Goal: Task Accomplishment & Management: Manage account settings

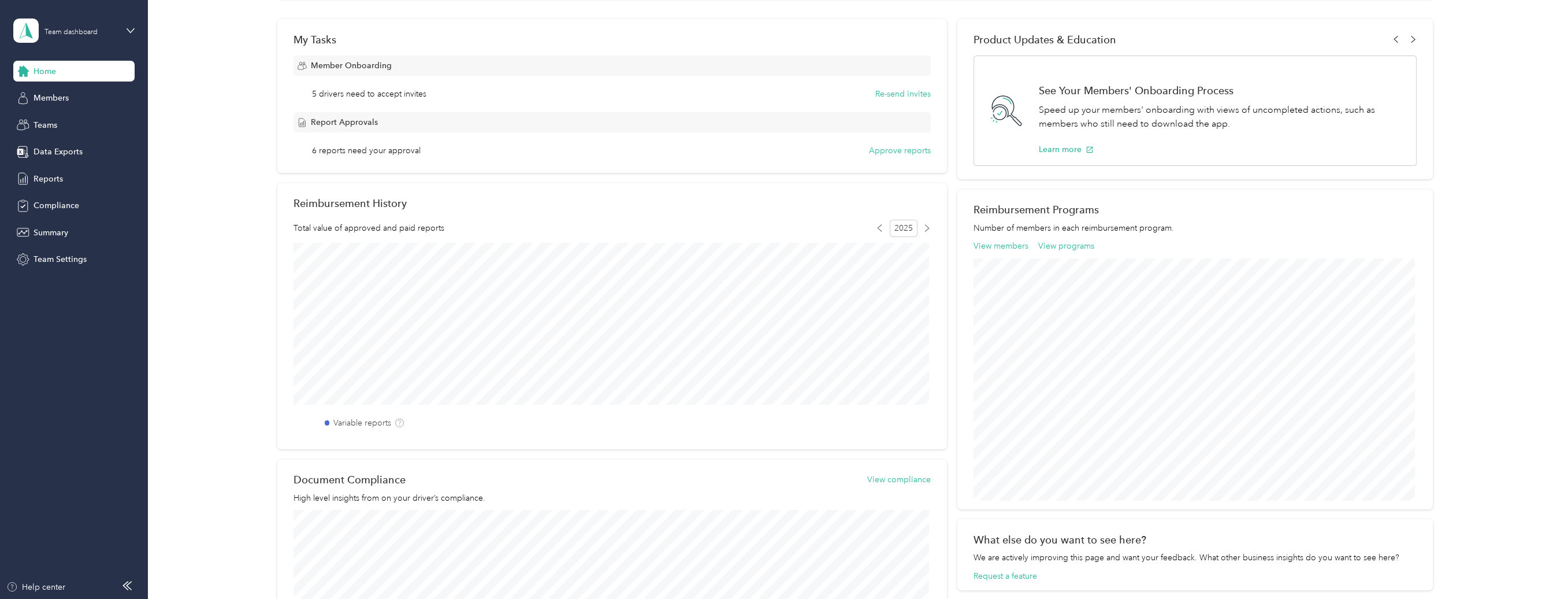
scroll to position [173, 0]
click at [902, 91] on button "Re-send invites" at bounding box center [902, 91] width 55 height 13
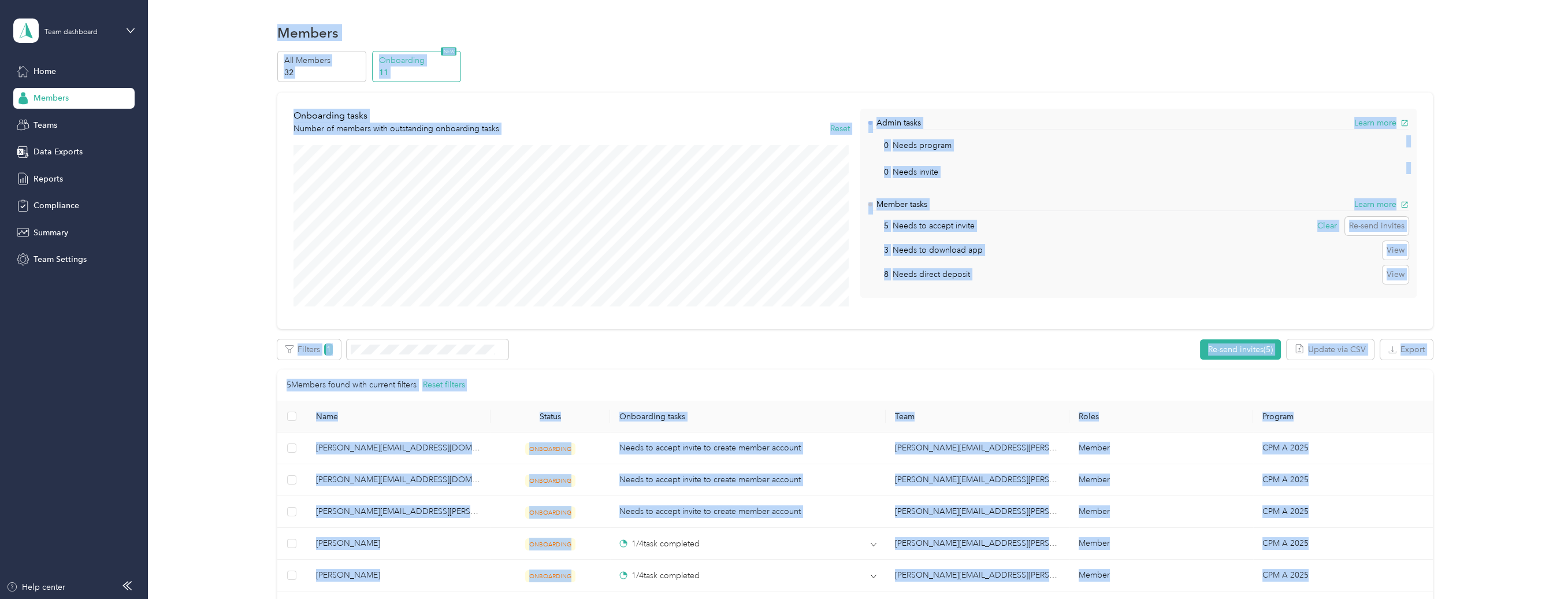
click at [1494, 76] on div "All Members 32 Onboarding 11 NEW Onboarding tasks Number of members with outsta…" at bounding box center [854, 344] width 1386 height 587
click at [1498, 82] on div "All Members 32 Onboarding 11 NEW Onboarding tasks Number of members with outsta…" at bounding box center [854, 344] width 1386 height 587
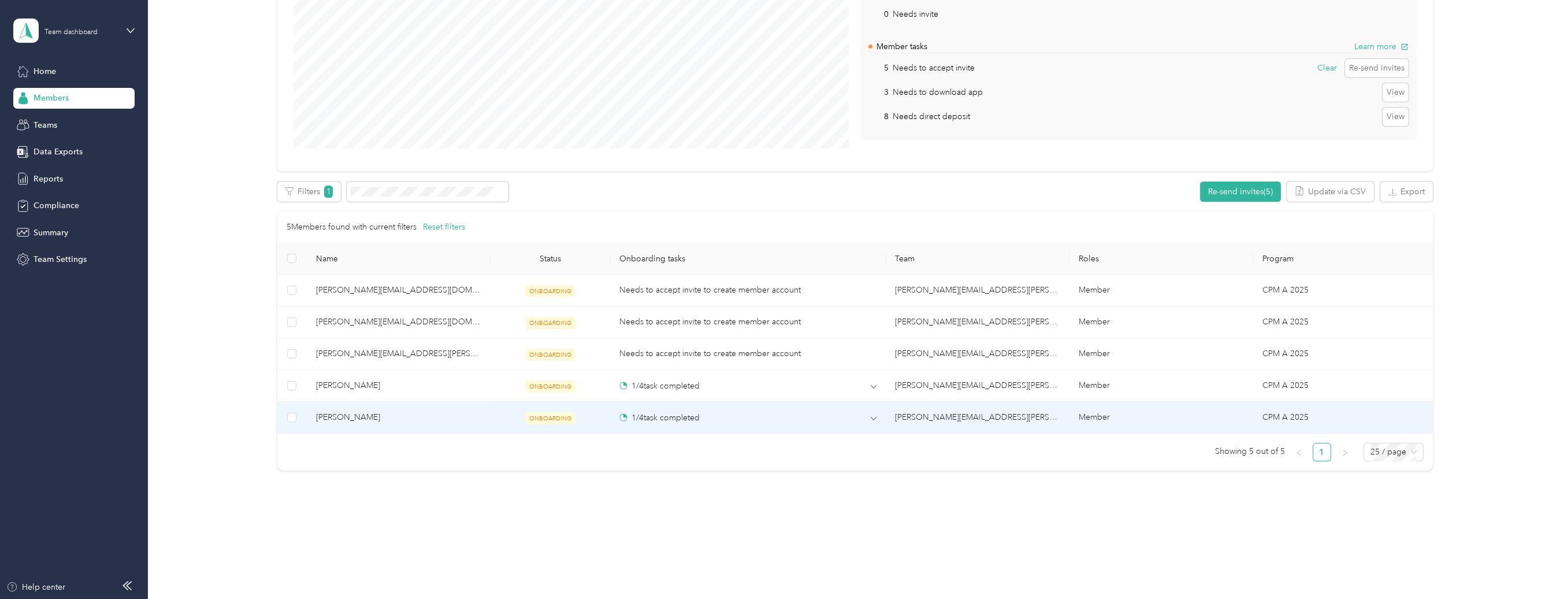
scroll to position [165, 0]
click at [313, 184] on button "Re-send invite" at bounding box center [311, 190] width 68 height 20
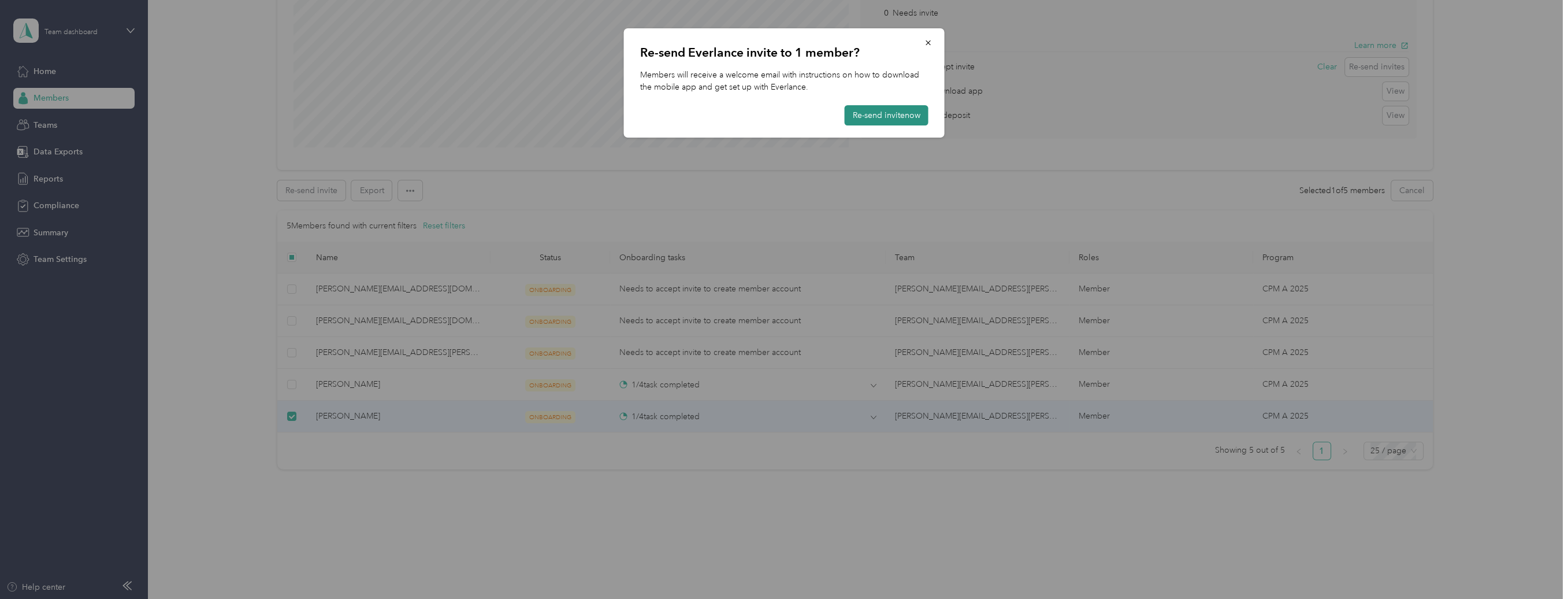
click at [895, 118] on button "Re-send invite now" at bounding box center [886, 115] width 84 height 20
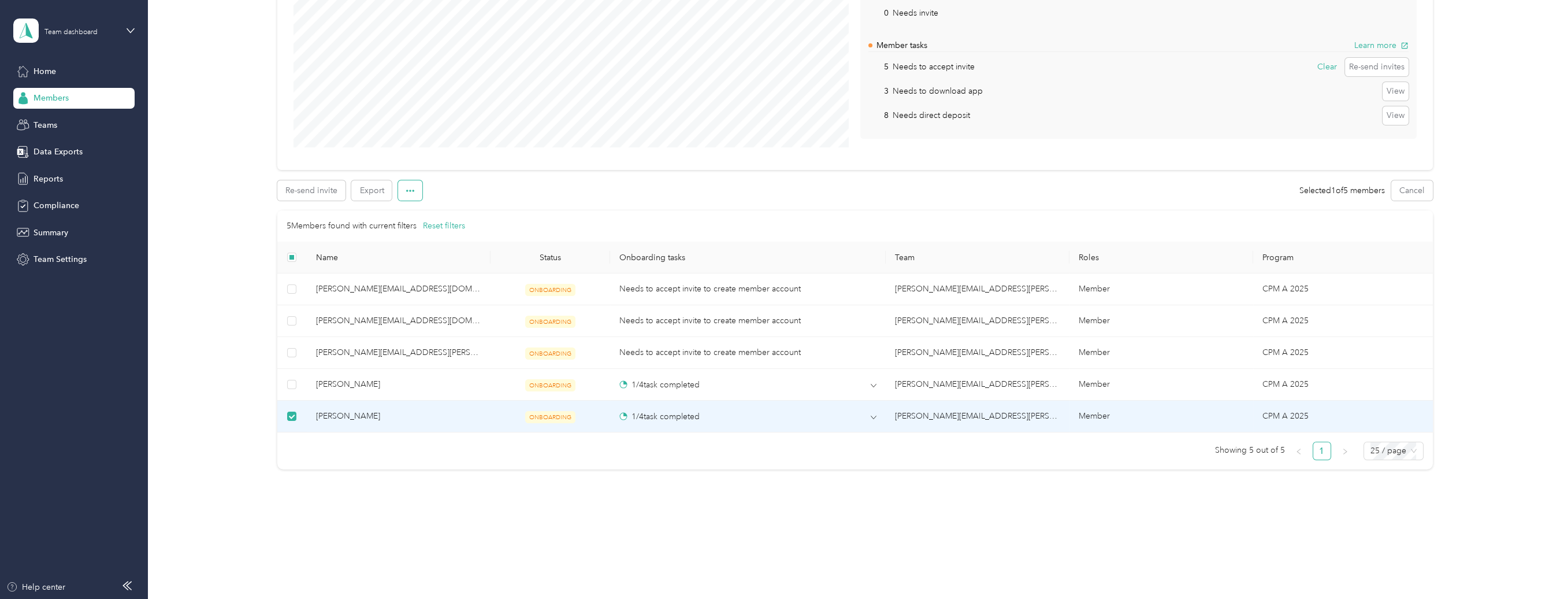
click at [412, 187] on icon "button" at bounding box center [410, 191] width 8 height 8
click at [325, 409] on span "[PERSON_NAME]" at bounding box center [399, 415] width 165 height 13
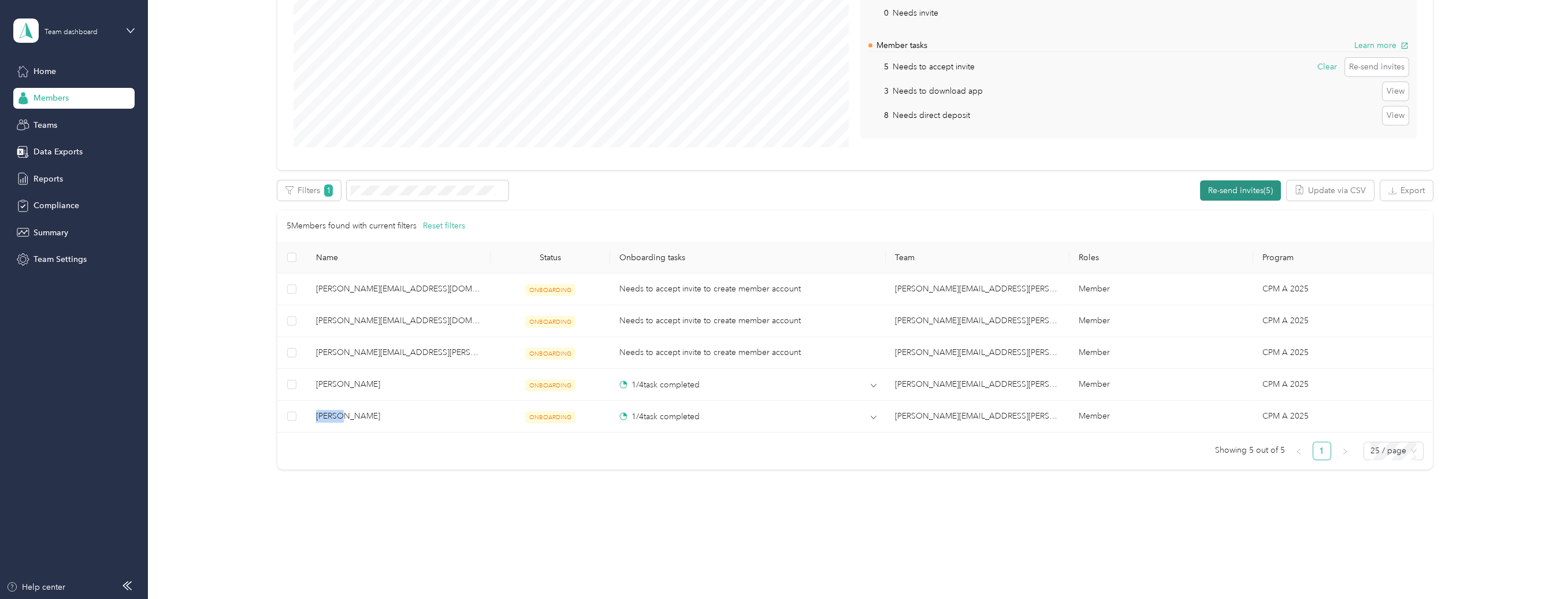
click at [1239, 180] on button "Re-send invites (5)" at bounding box center [1241, 190] width 81 height 20
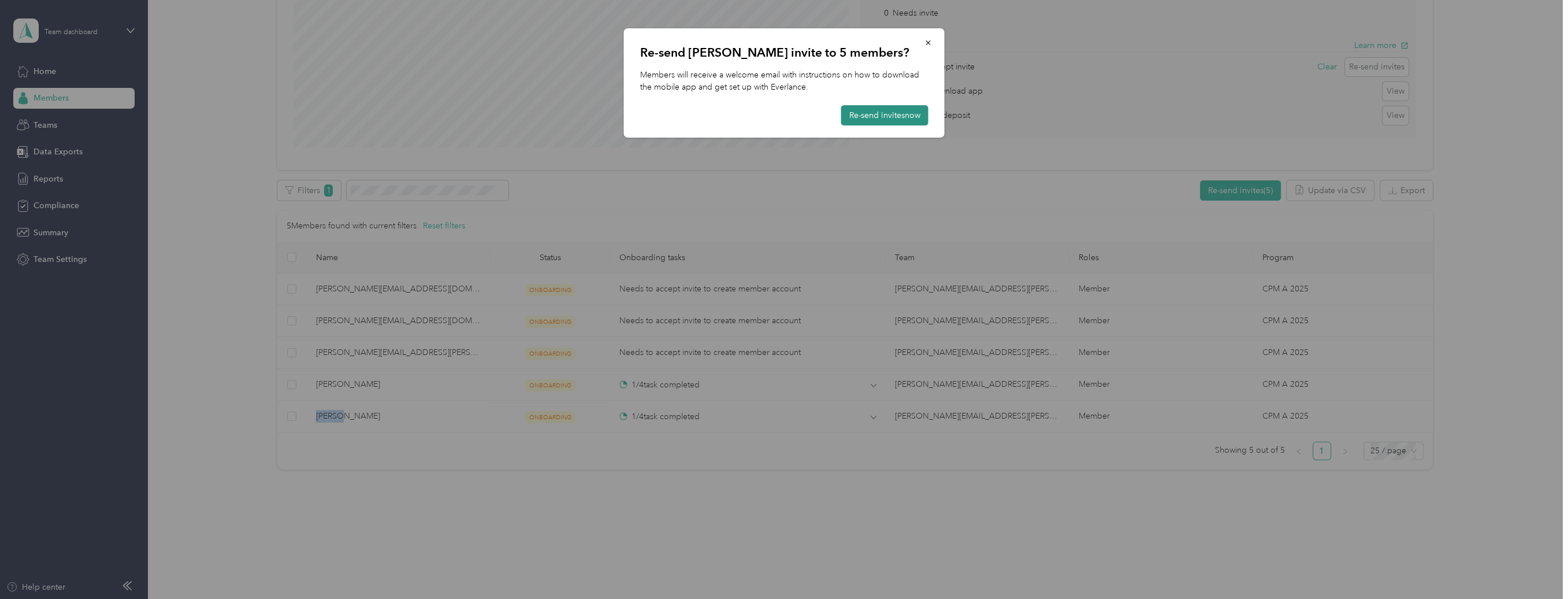
click at [874, 115] on button "Re-send invites now" at bounding box center [885, 115] width 87 height 20
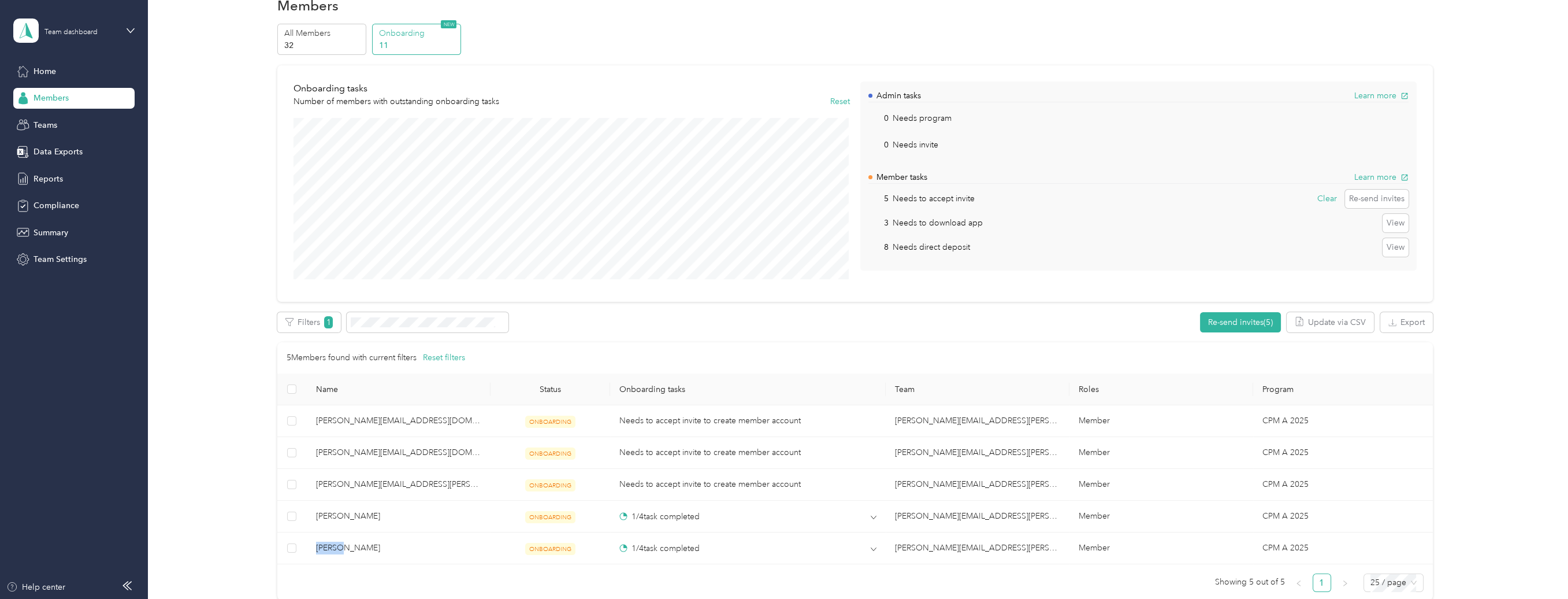
scroll to position [0, 0]
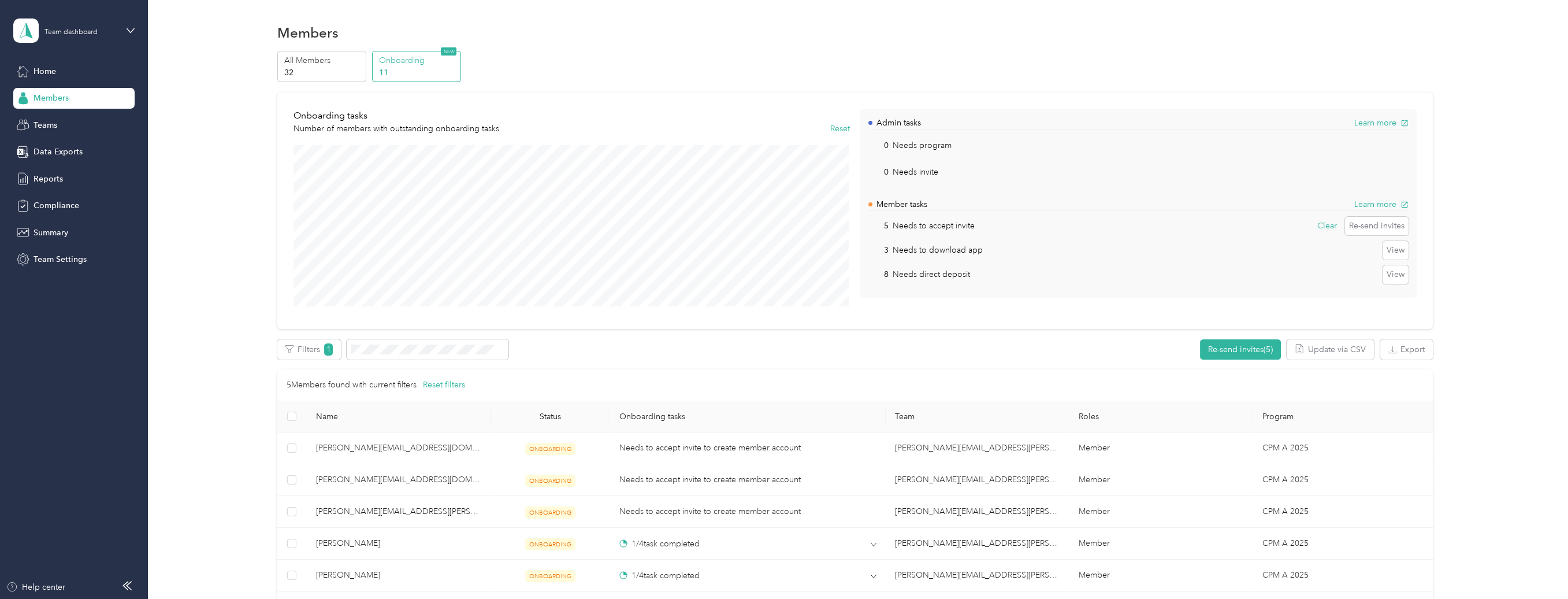
click at [400, 65] on p "Onboarding" at bounding box center [418, 60] width 78 height 13
click at [48, 70] on span "Home" at bounding box center [44, 71] width 22 height 13
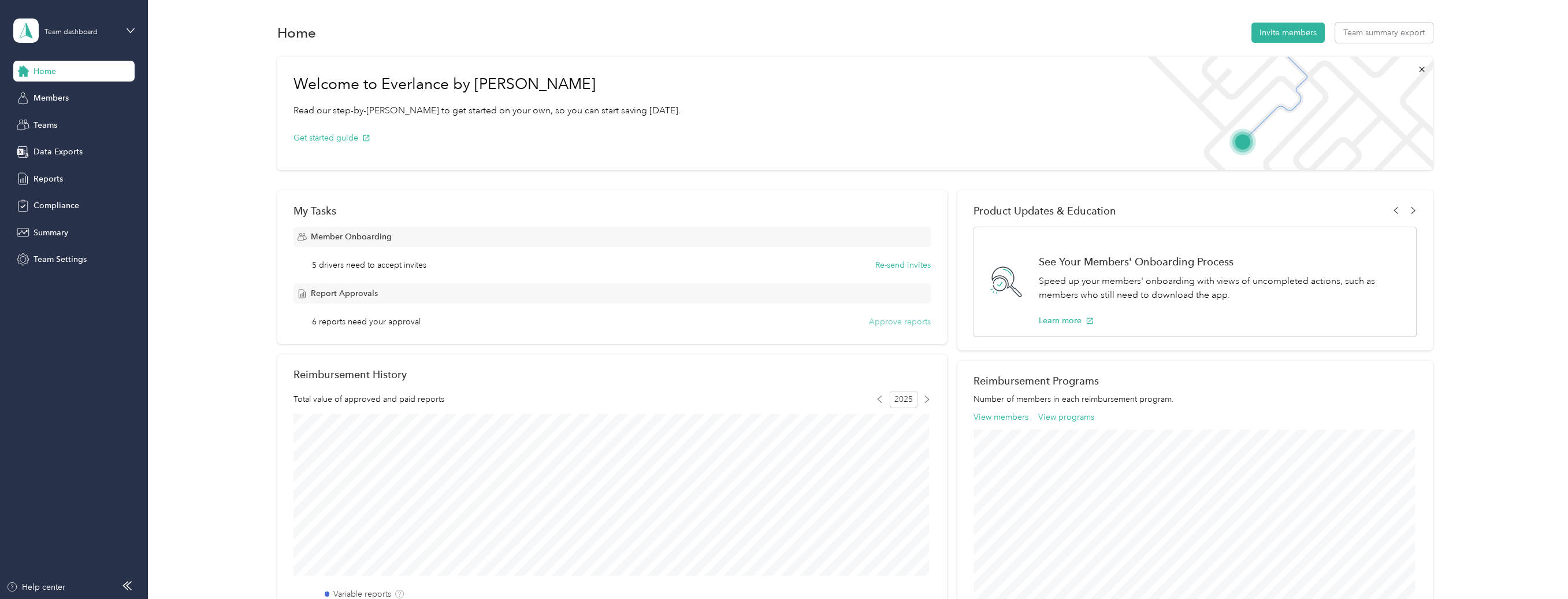
click at [900, 321] on button "Approve reports" at bounding box center [900, 321] width 62 height 13
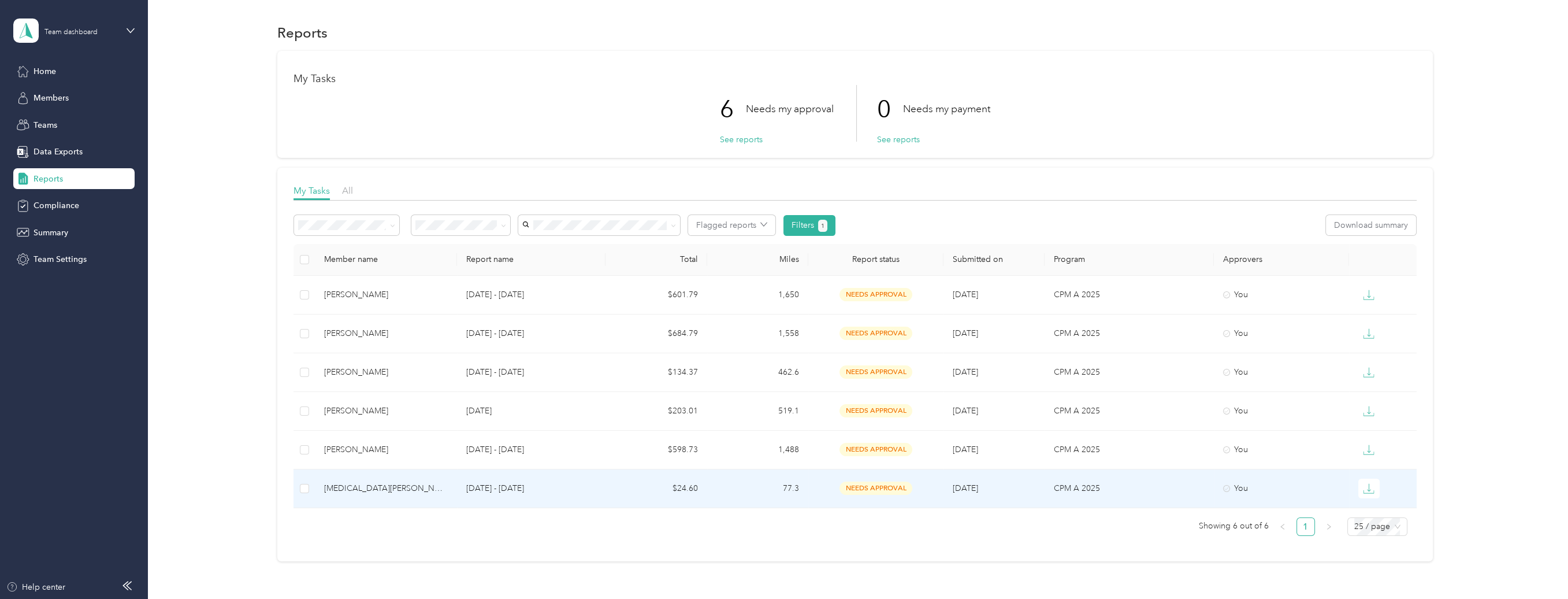
click at [356, 487] on div "[MEDICAL_DATA][PERSON_NAME]" at bounding box center [386, 488] width 124 height 13
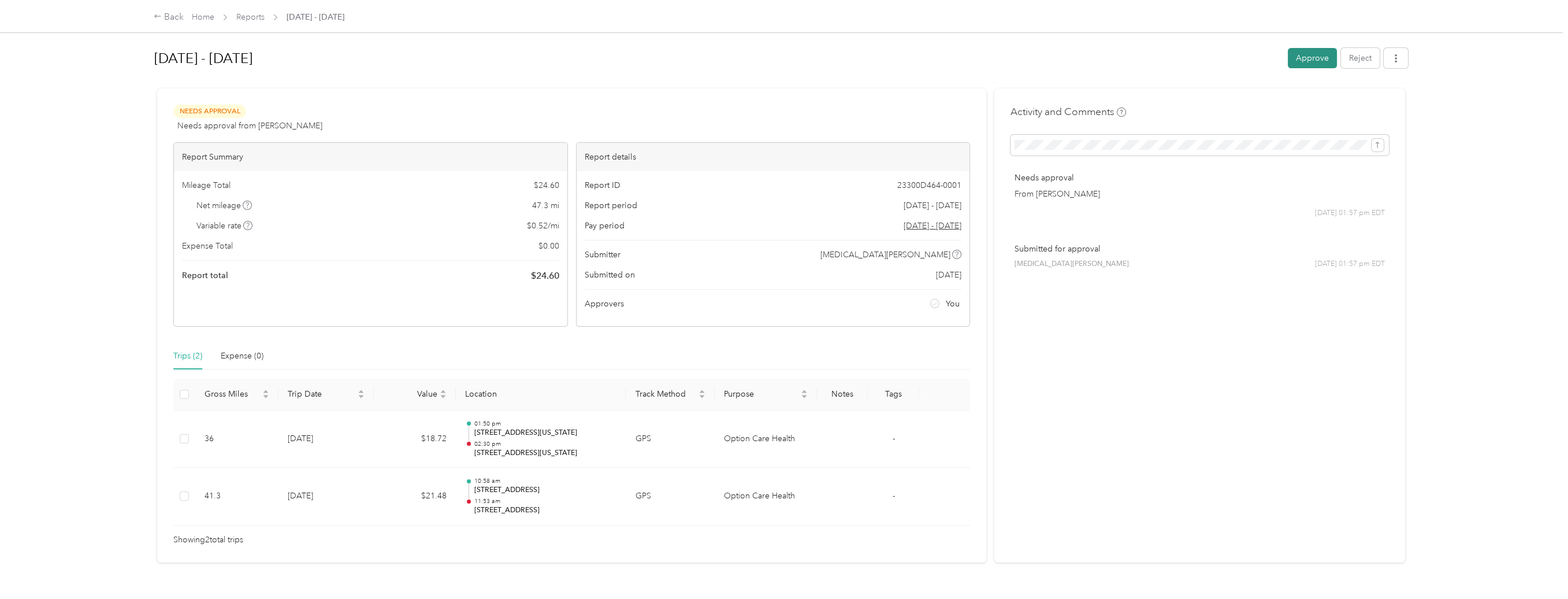
click at [1302, 60] on button "Approve" at bounding box center [1312, 58] width 49 height 20
click at [1302, 60] on div "Approve Reject" at bounding box center [1347, 58] width 120 height 20
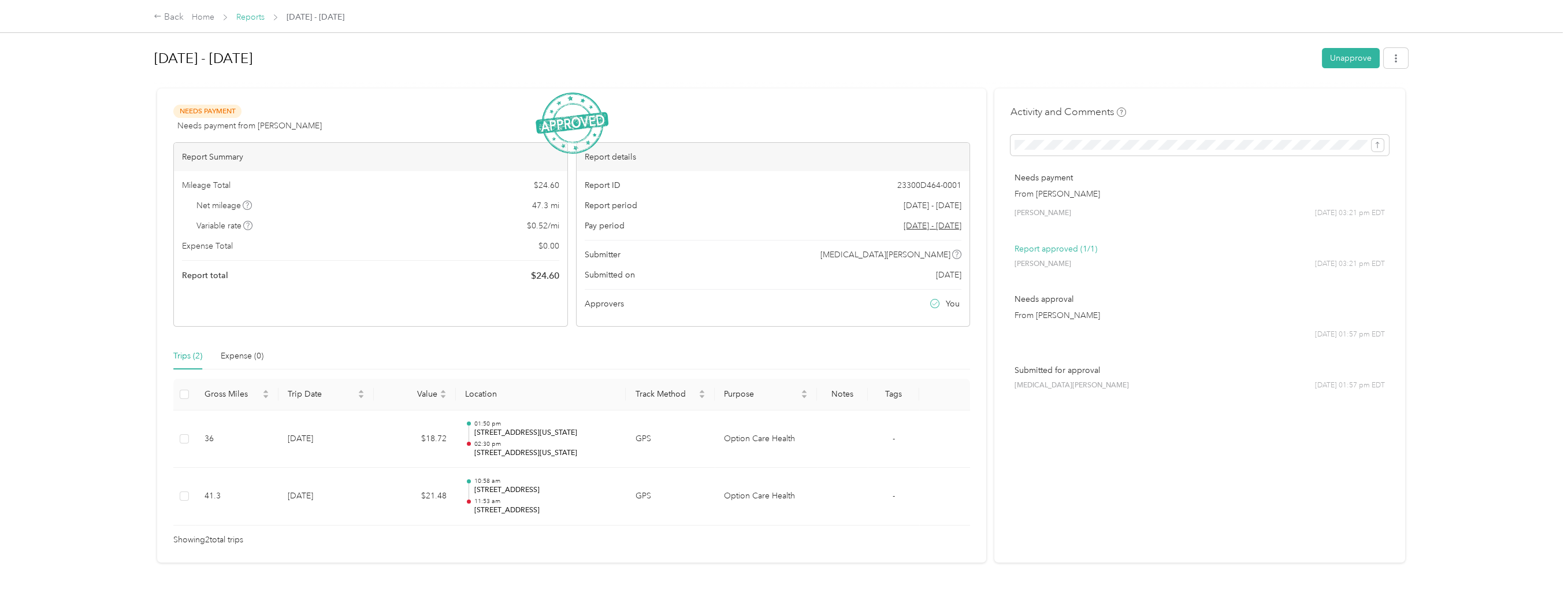
click at [253, 19] on link "Reports" at bounding box center [250, 17] width 28 height 10
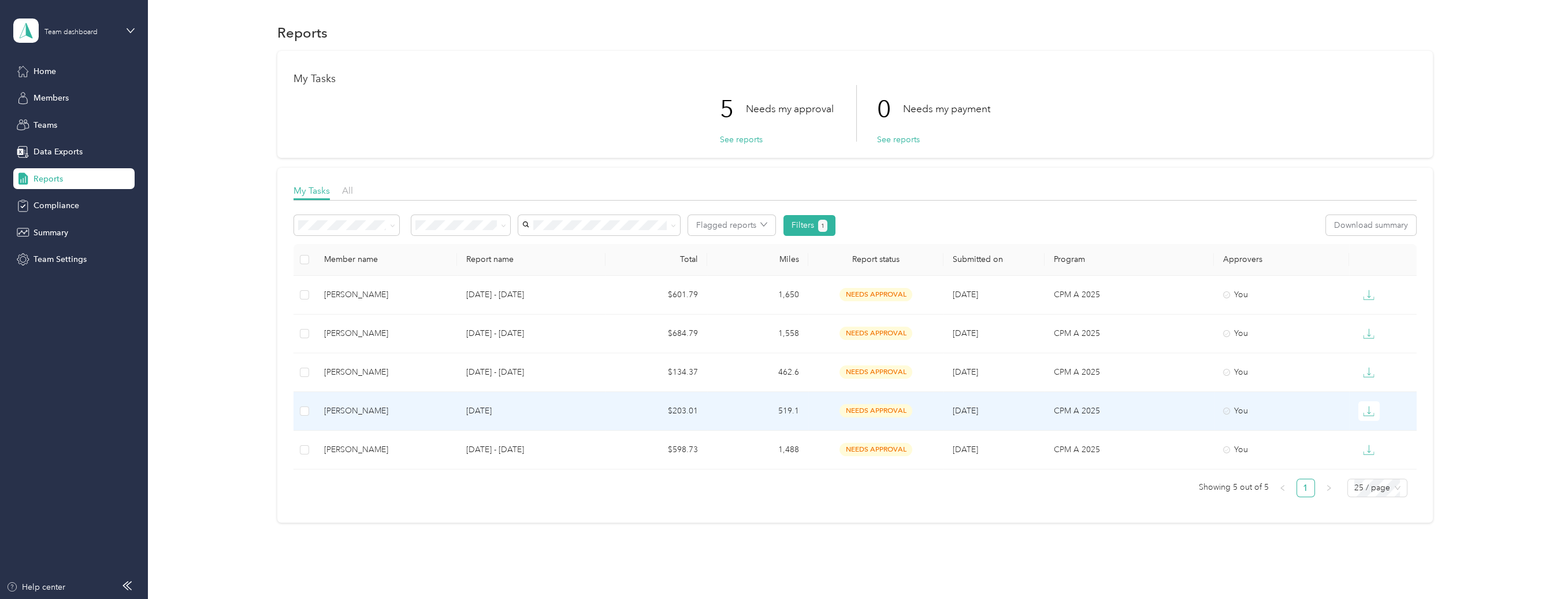
click at [357, 412] on div "[PERSON_NAME]" at bounding box center [386, 410] width 124 height 13
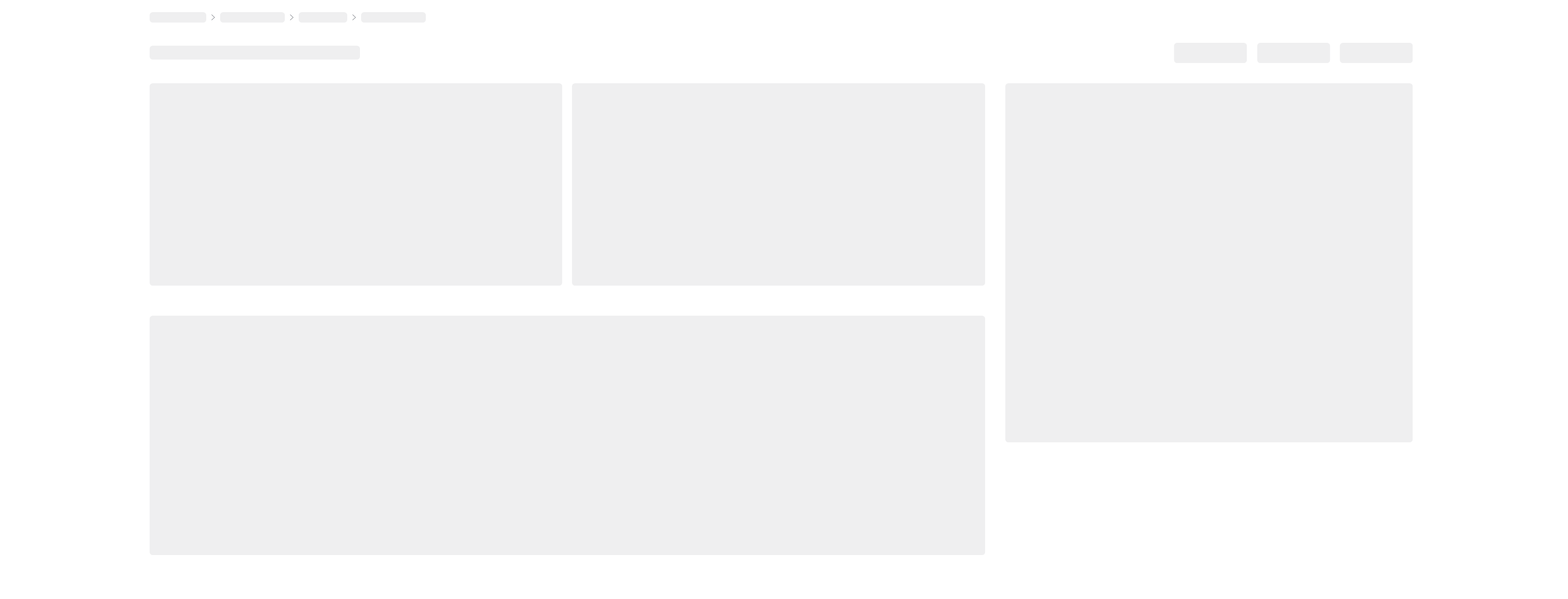
click at [357, 412] on div at bounding box center [568, 434] width 836 height 239
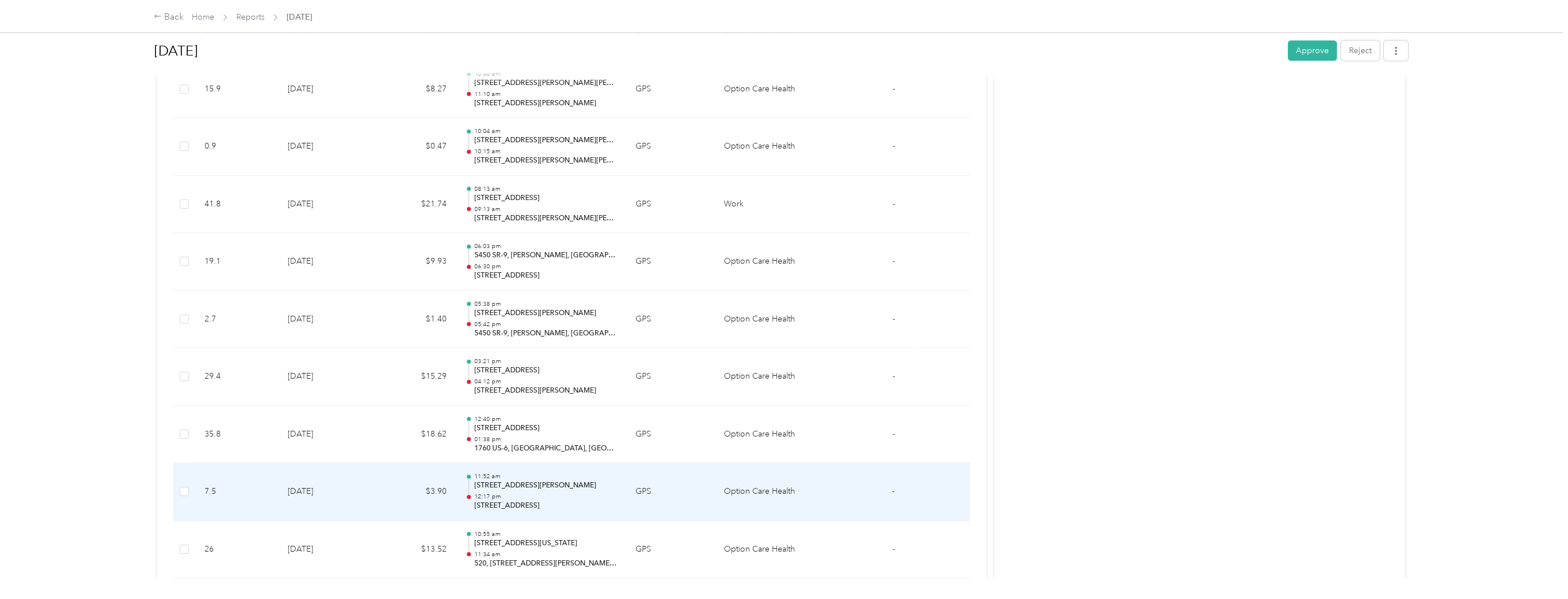
scroll to position [483, 0]
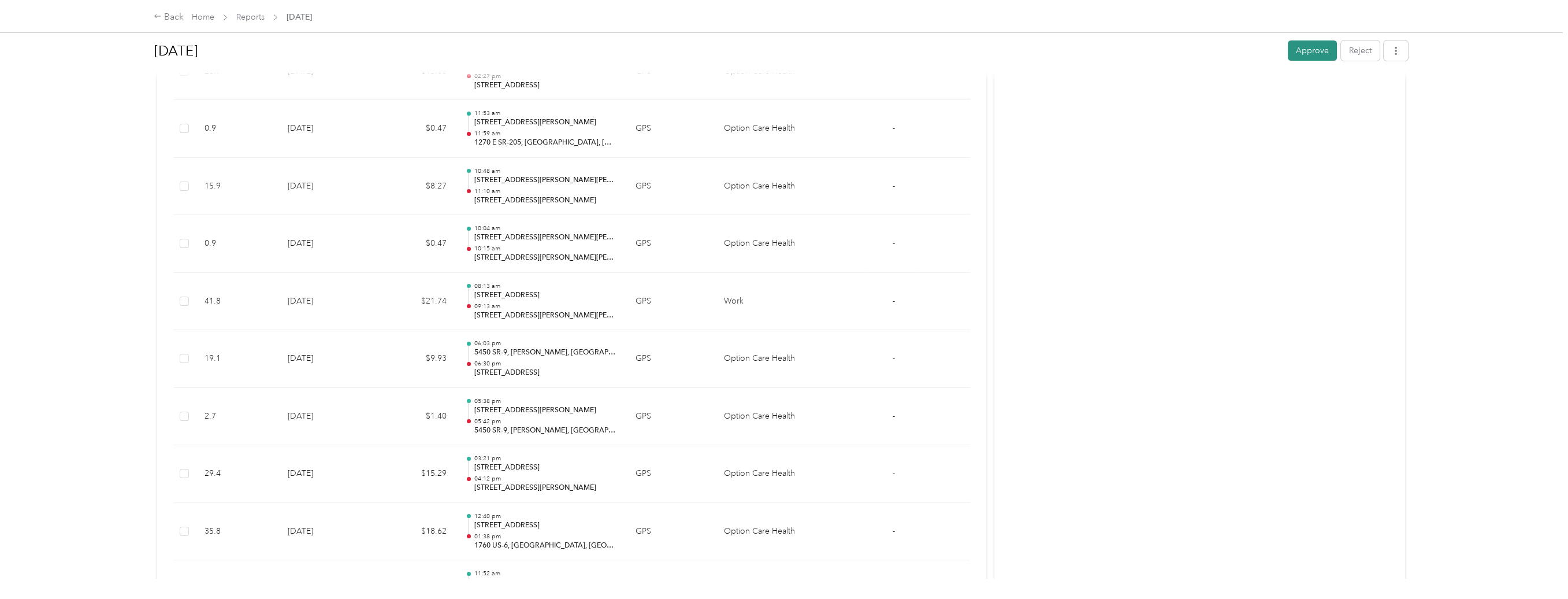
click at [1305, 56] on button "Approve" at bounding box center [1312, 50] width 49 height 20
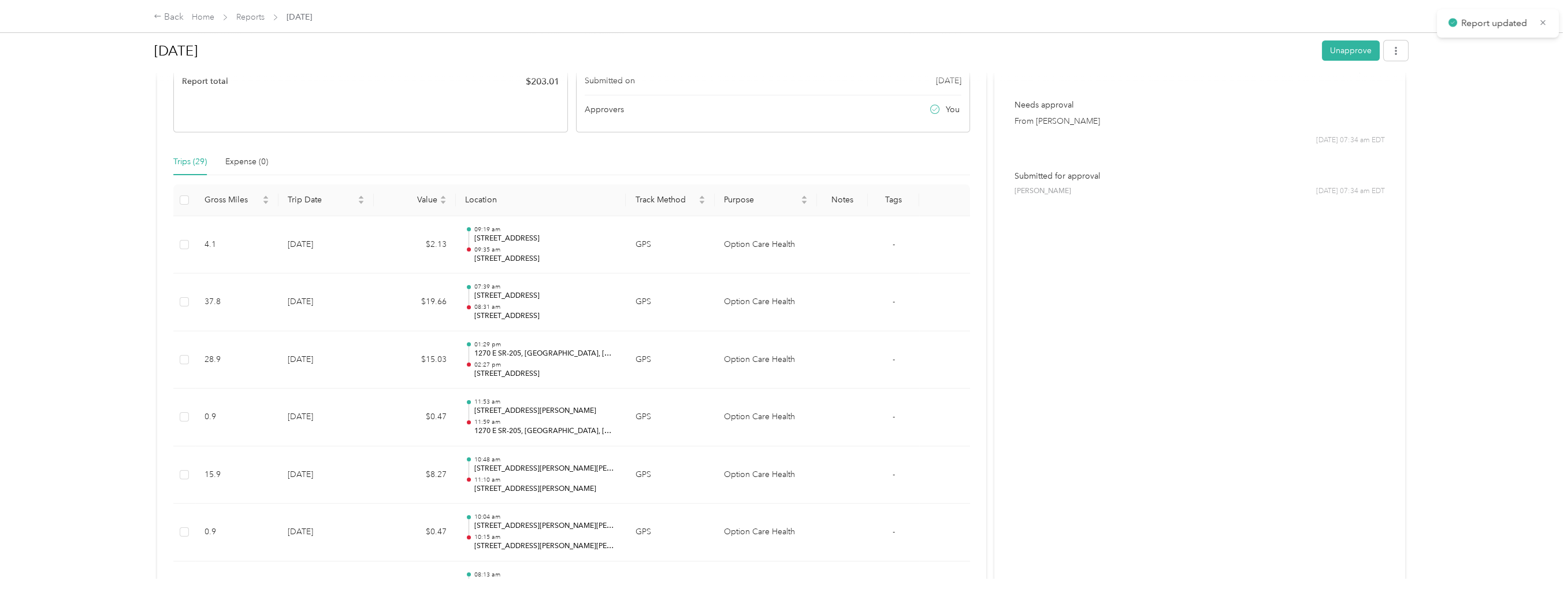
scroll to position [194, 0]
click at [245, 14] on link "Reports" at bounding box center [250, 17] width 28 height 10
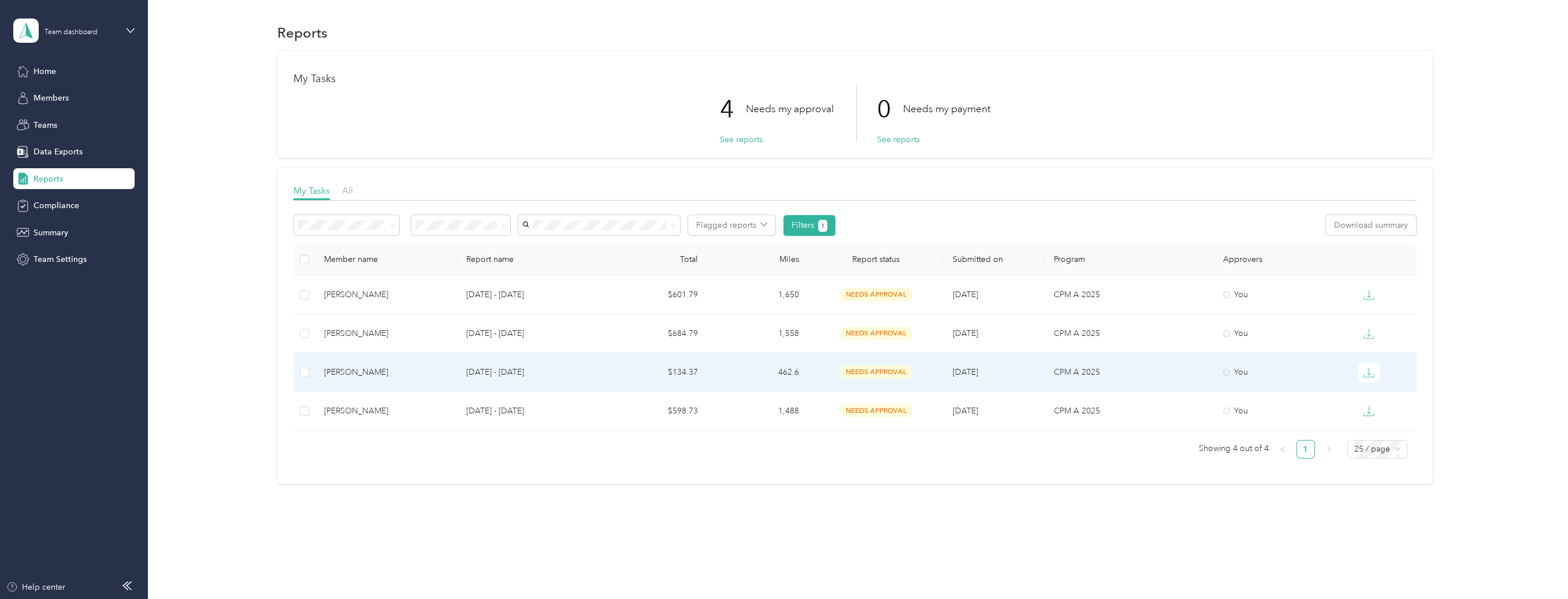
click at [360, 372] on div "[PERSON_NAME]" at bounding box center [386, 372] width 124 height 13
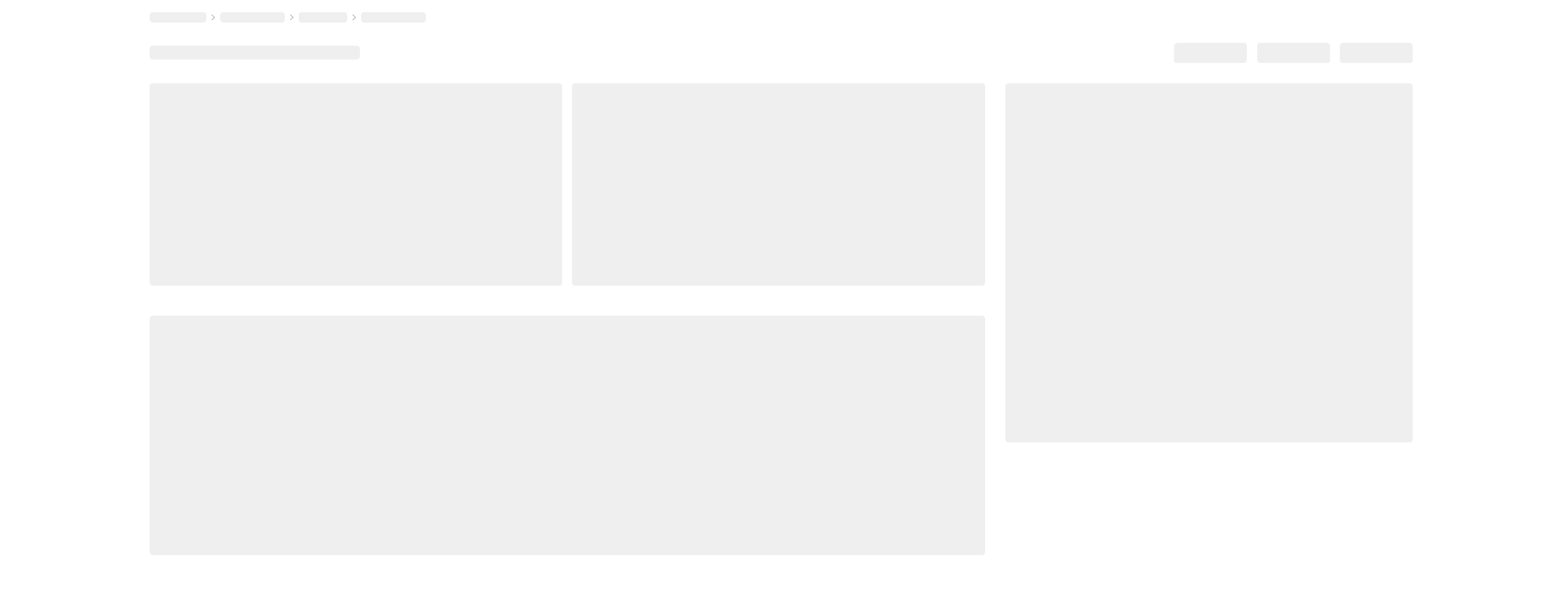
click at [360, 372] on div at bounding box center [568, 434] width 836 height 239
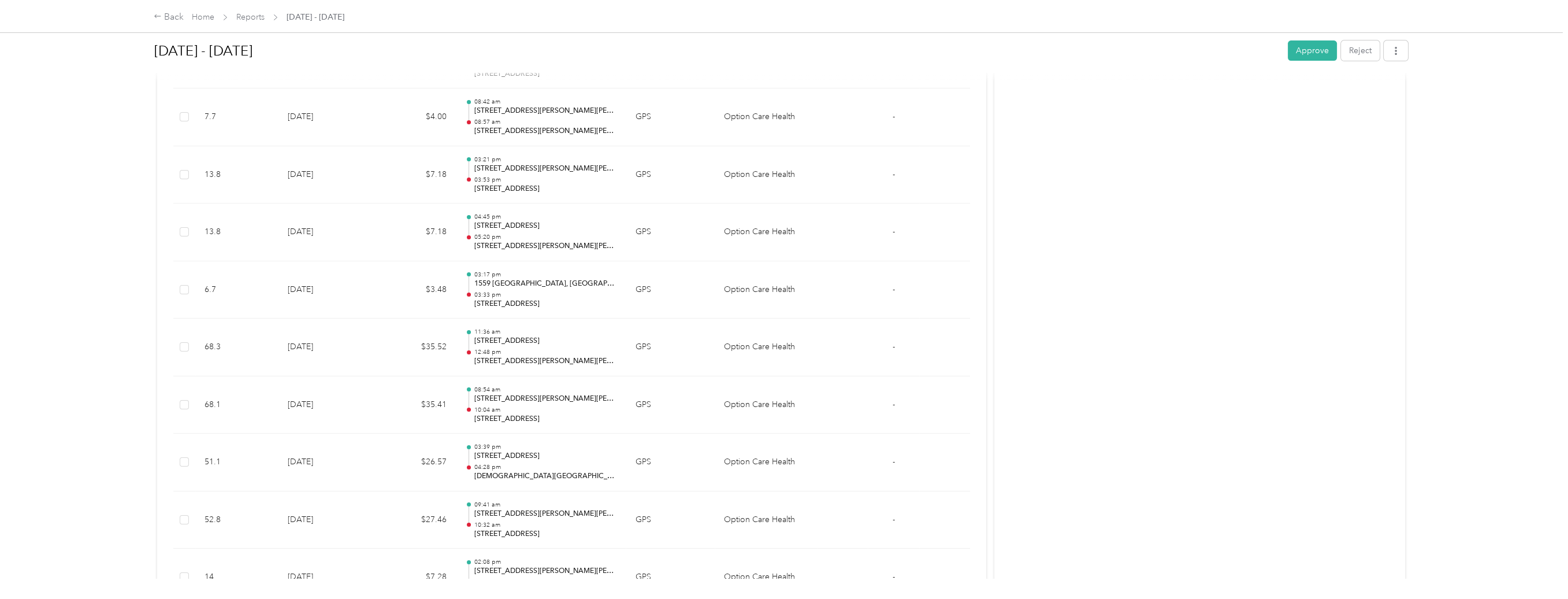
scroll to position [718, 0]
click at [1311, 45] on button "Approve" at bounding box center [1312, 50] width 49 height 20
click at [256, 16] on link "Reports" at bounding box center [250, 17] width 28 height 10
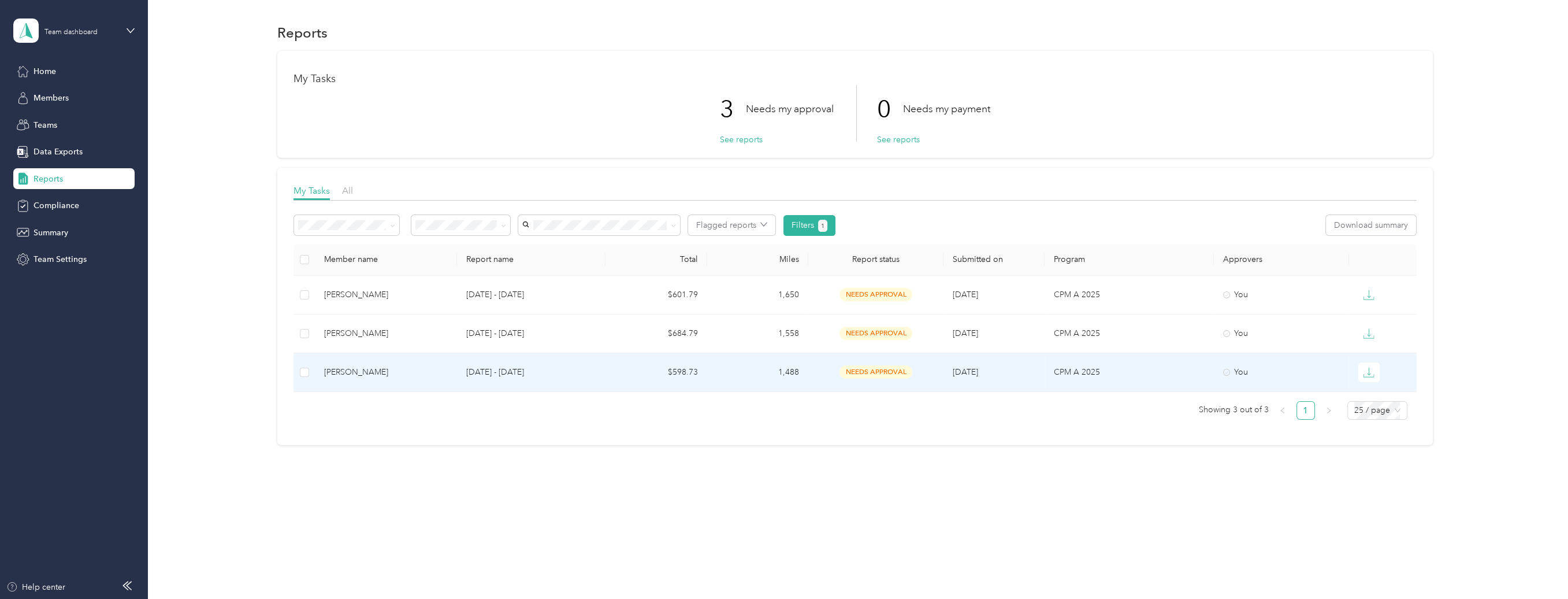
click at [399, 374] on div "[PERSON_NAME]" at bounding box center [386, 372] width 124 height 13
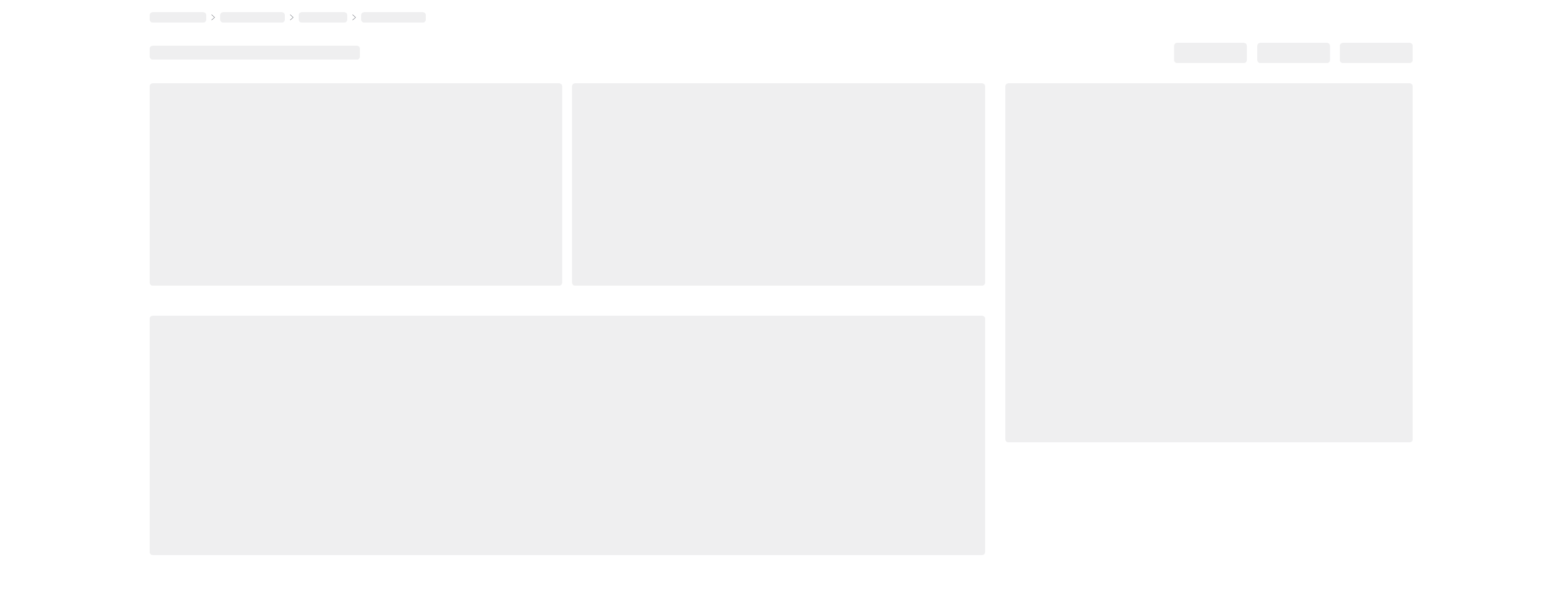
click at [399, 374] on div at bounding box center [568, 434] width 836 height 239
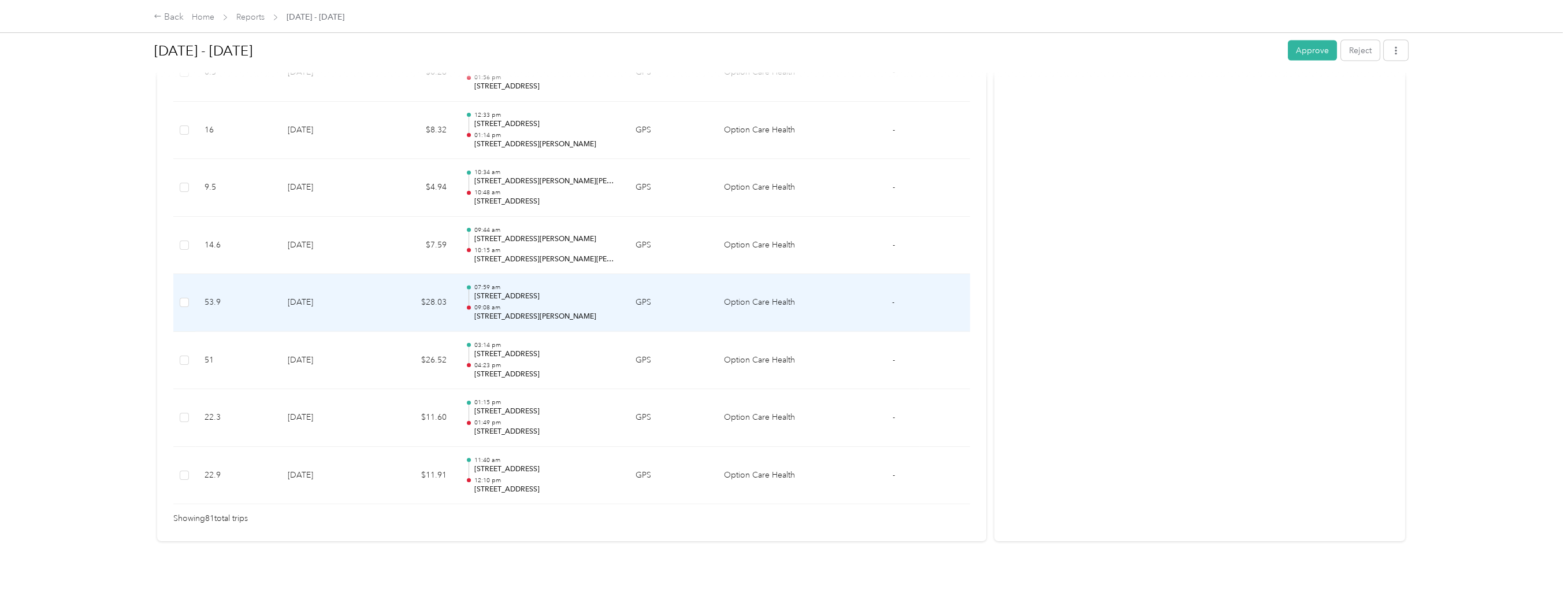
scroll to position [4566, 0]
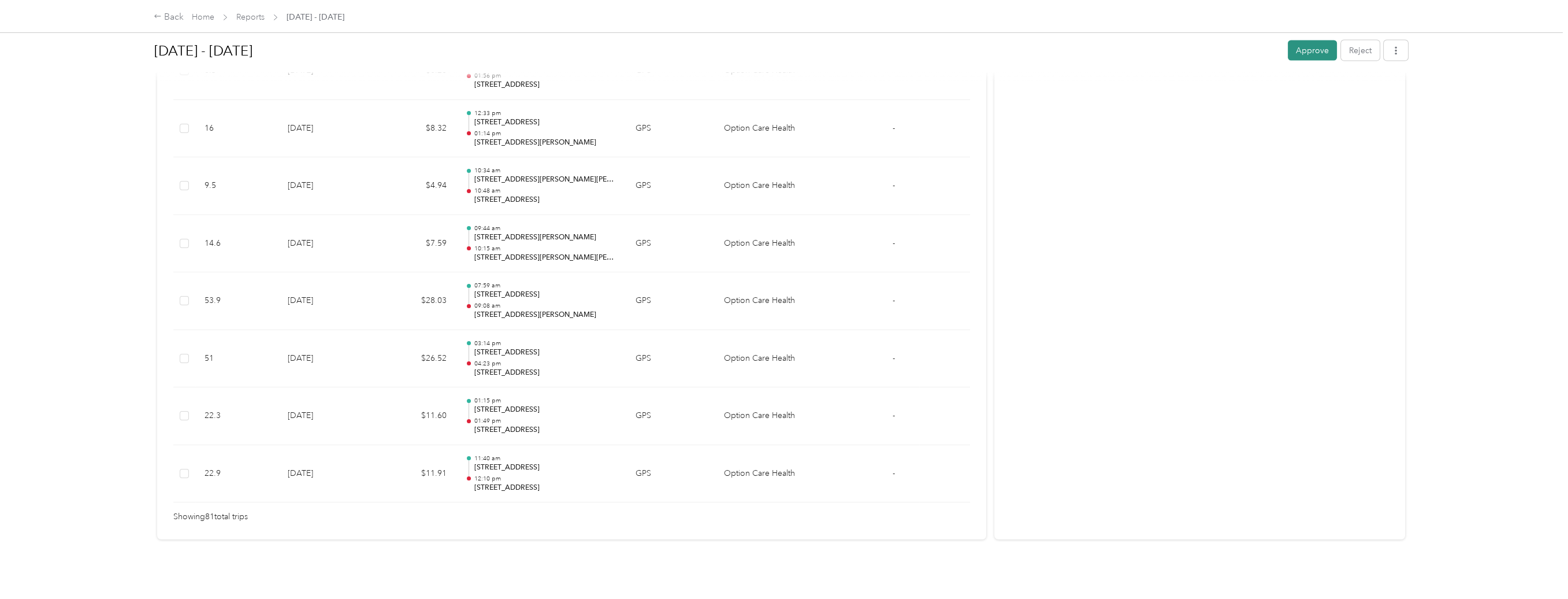
click at [1302, 49] on button "Approve" at bounding box center [1312, 50] width 49 height 20
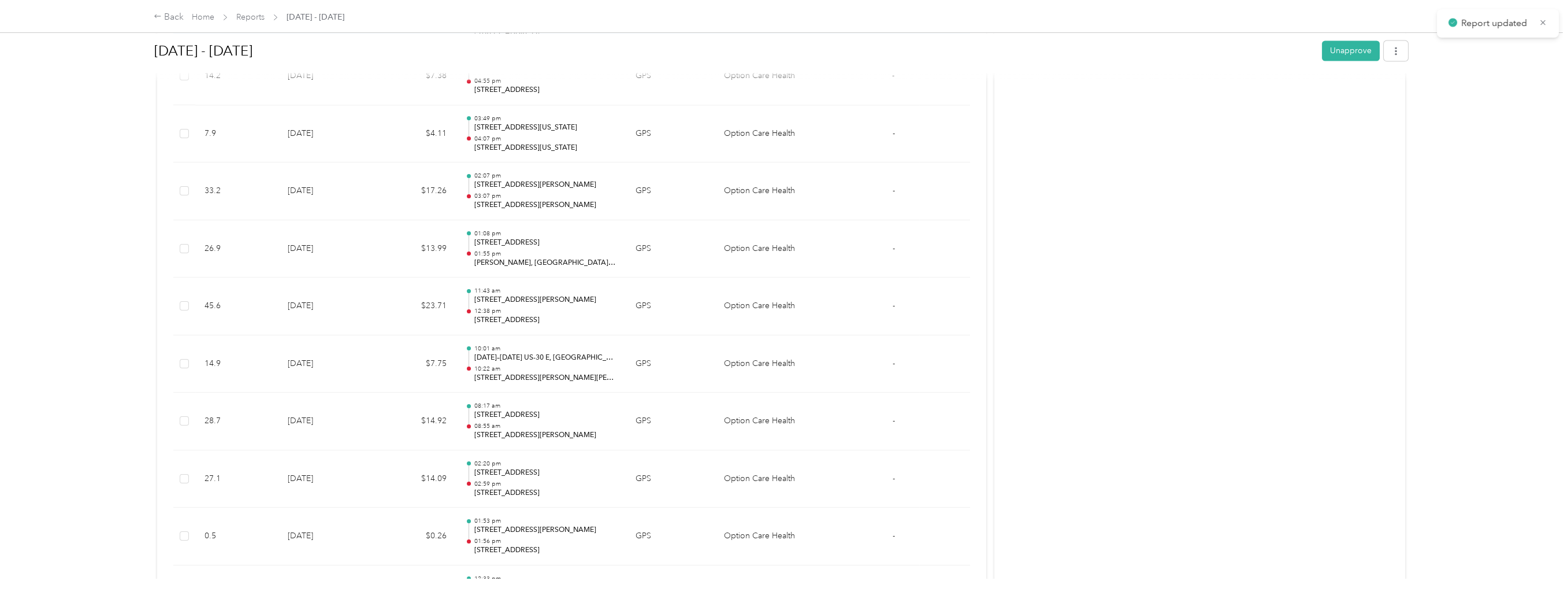
scroll to position [3988, 0]
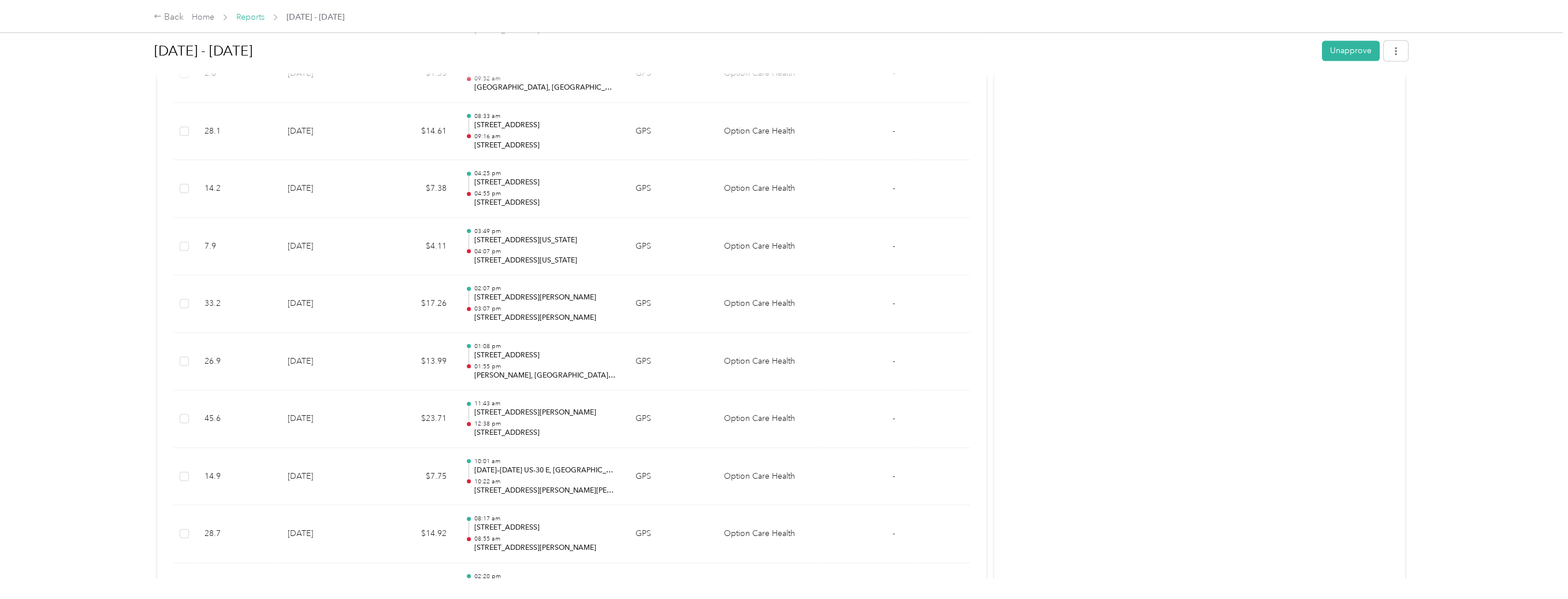
click at [252, 13] on link "Reports" at bounding box center [250, 17] width 28 height 10
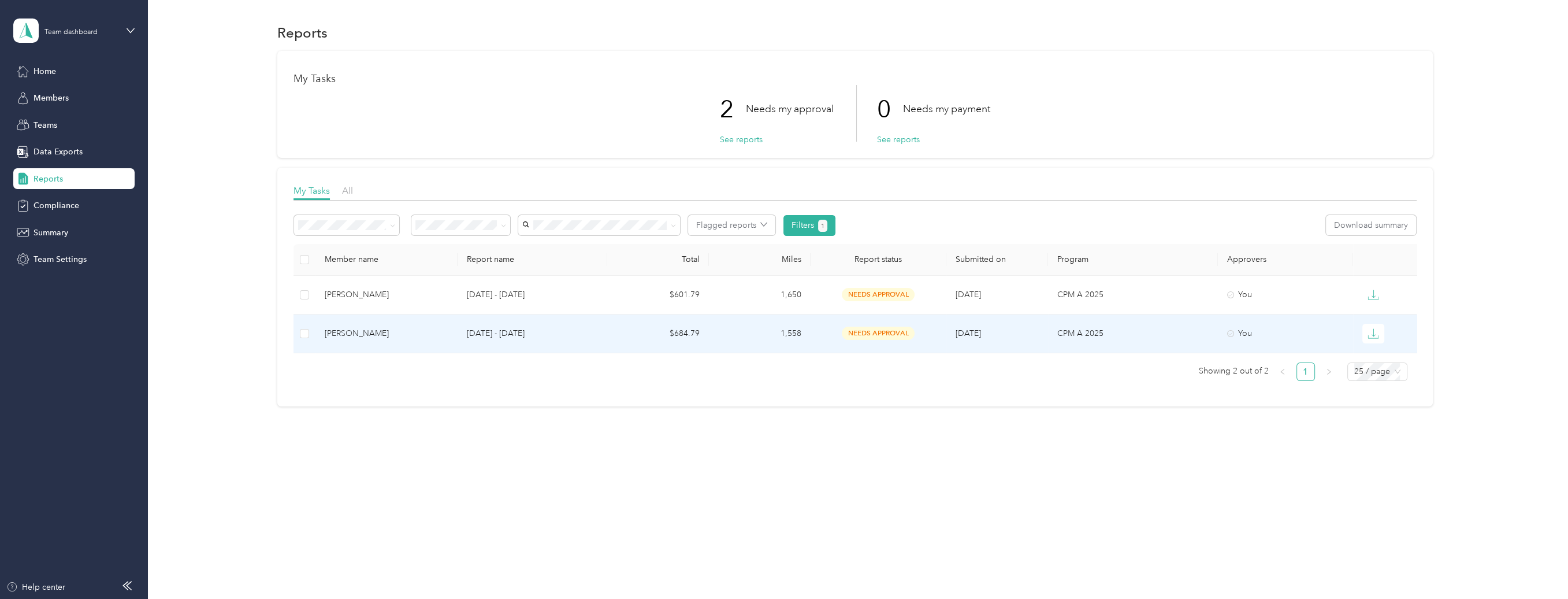
click at [355, 327] on div "[PERSON_NAME]" at bounding box center [387, 333] width 124 height 13
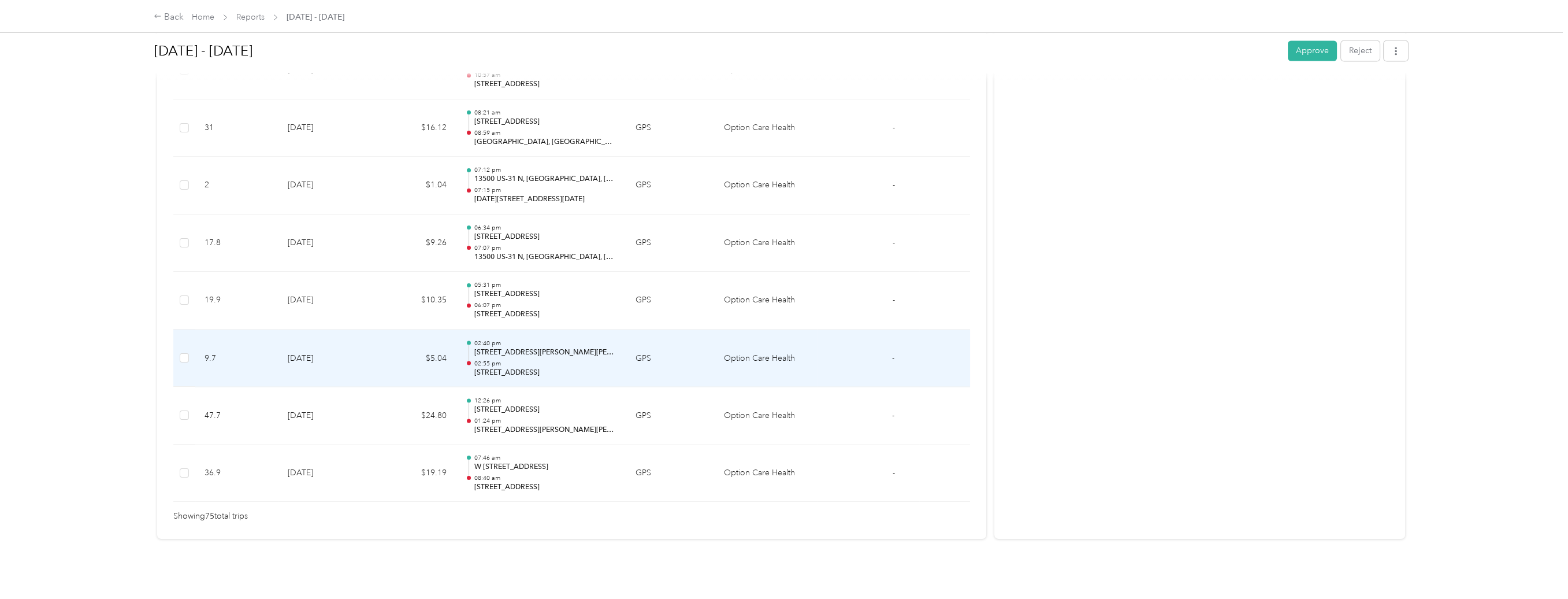
scroll to position [3933, 0]
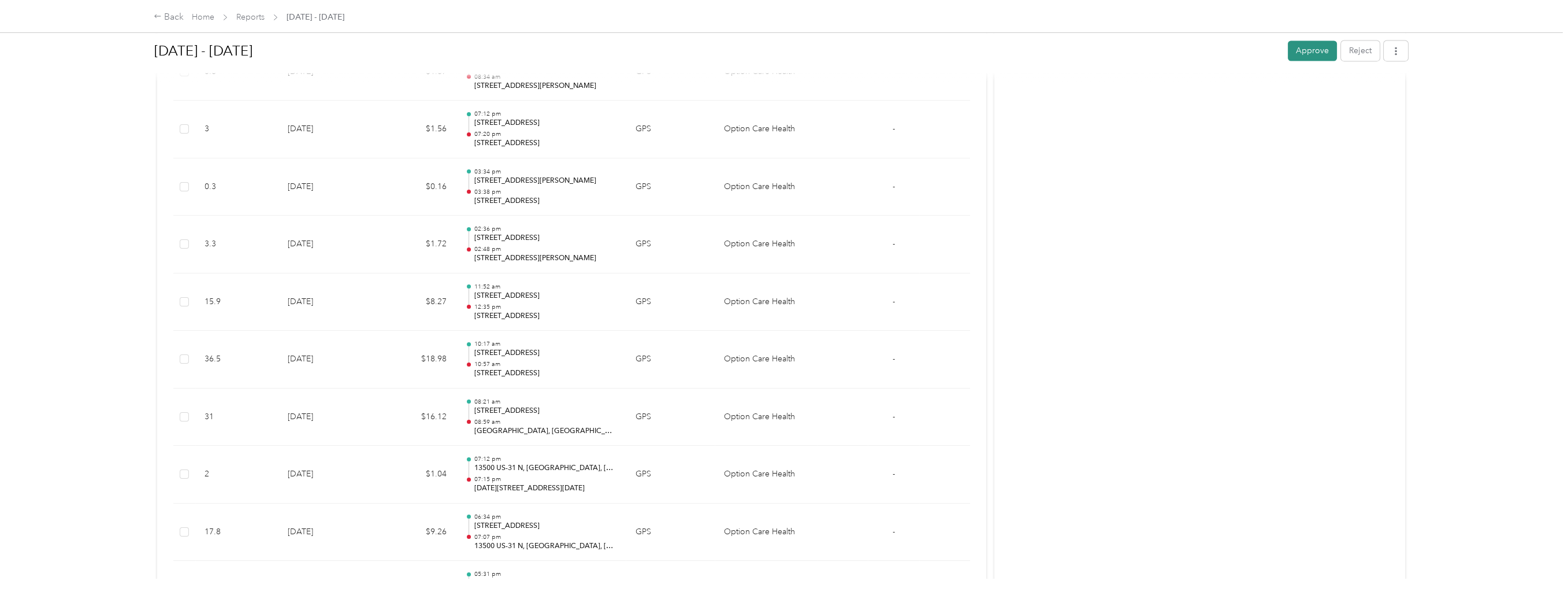
click at [1302, 49] on button "Approve" at bounding box center [1312, 50] width 49 height 20
click at [1302, 49] on div "Approve Reject" at bounding box center [1347, 50] width 120 height 20
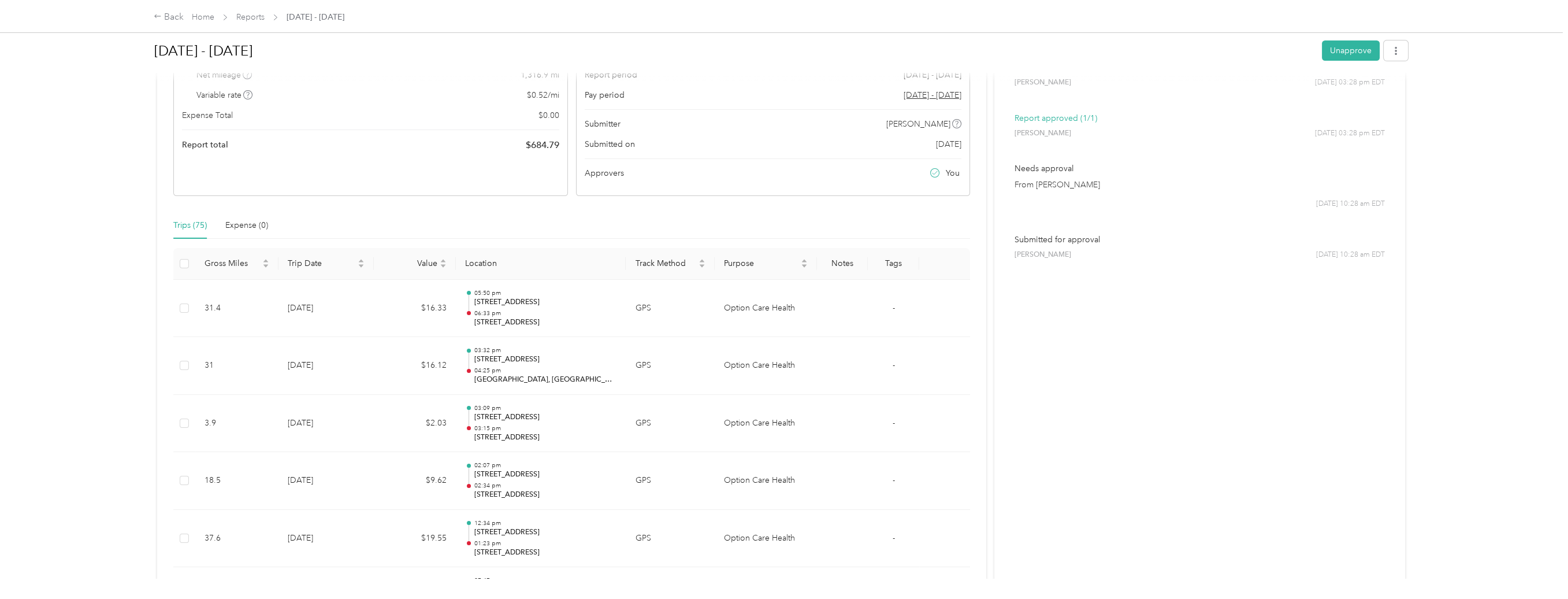
scroll to position [0, 0]
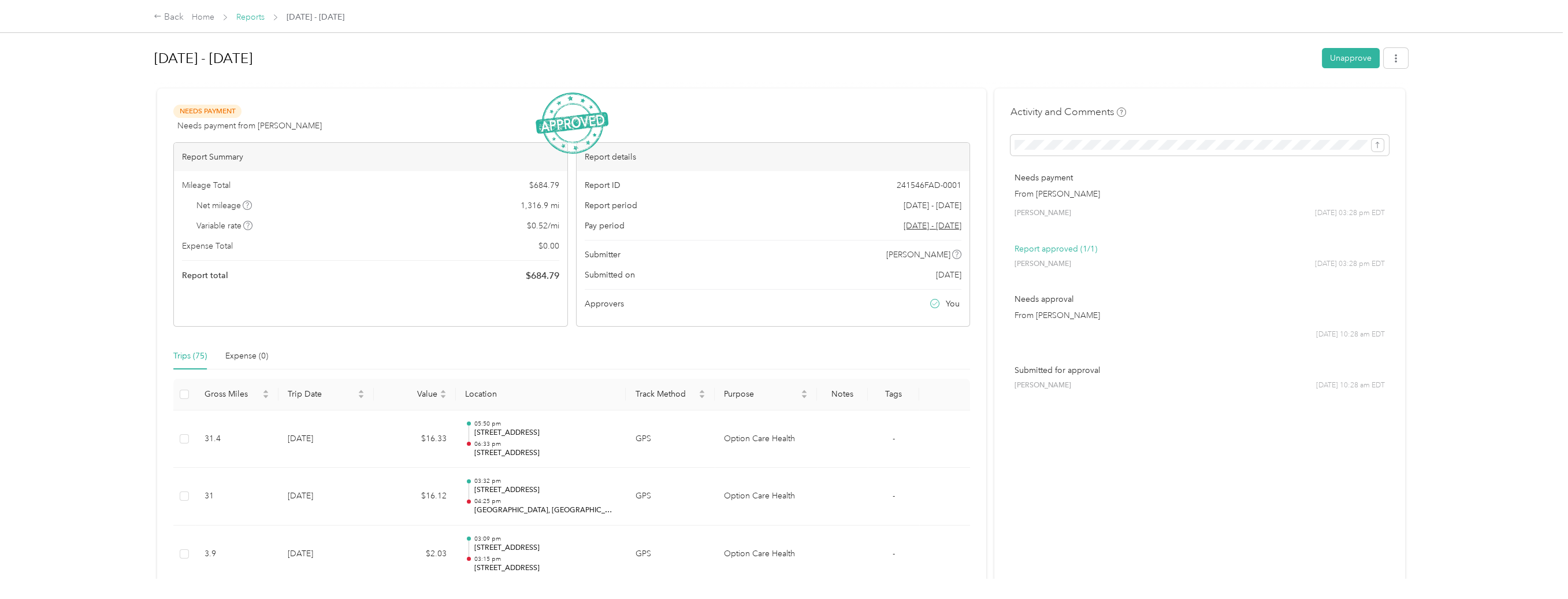
click at [249, 18] on link "Reports" at bounding box center [250, 17] width 28 height 10
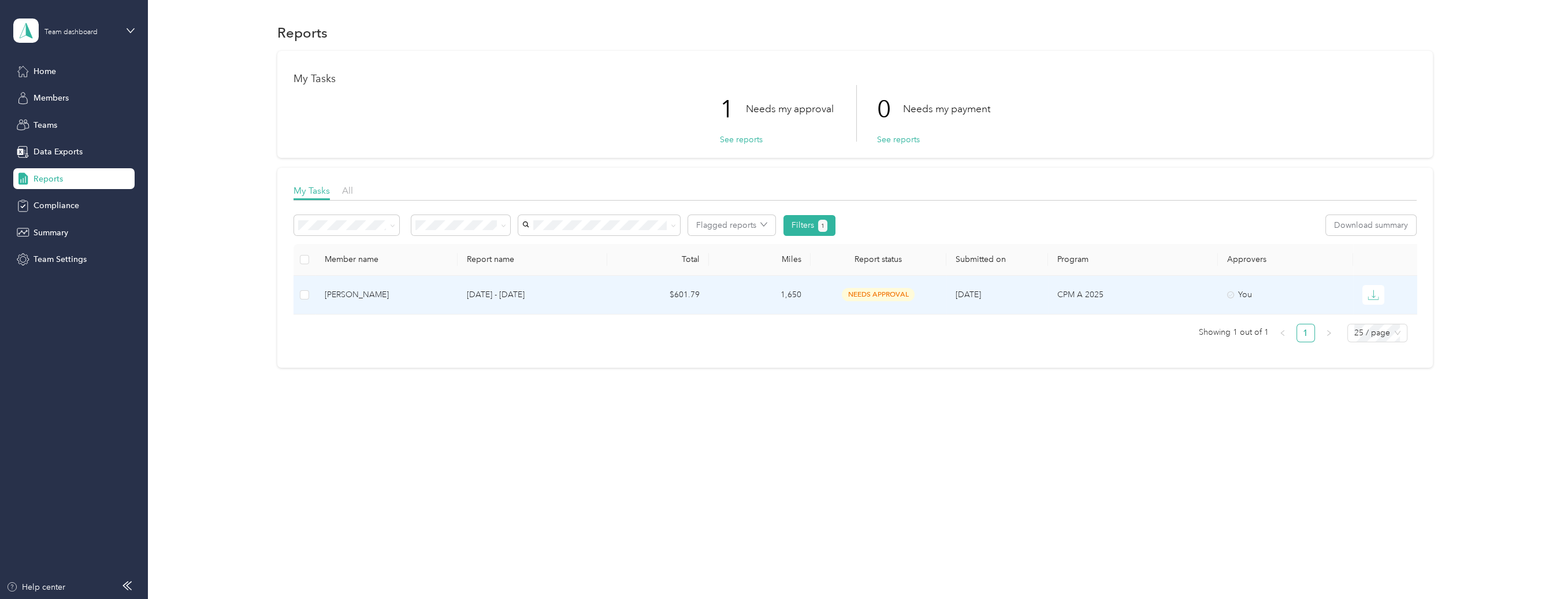
click at [364, 294] on div "[PERSON_NAME]" at bounding box center [387, 294] width 124 height 13
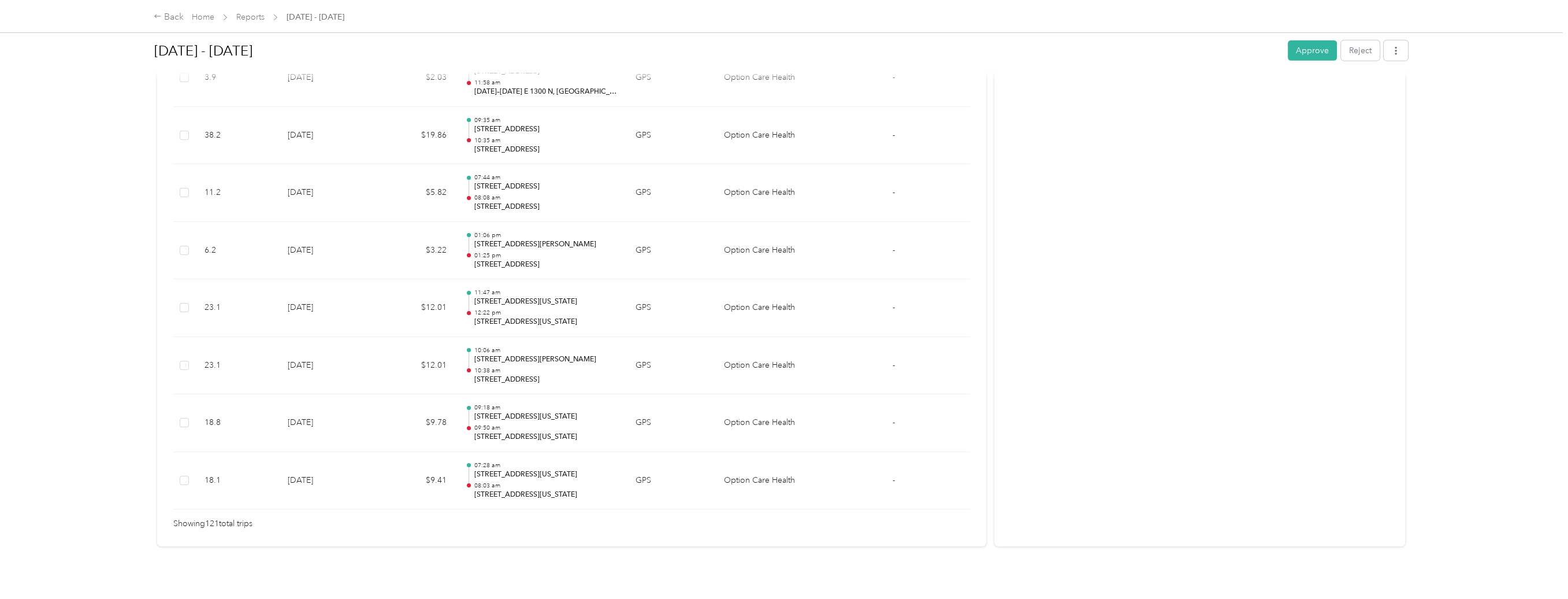
scroll to position [6861, 0]
click at [1314, 51] on button "Approve" at bounding box center [1312, 50] width 49 height 20
click at [255, 18] on link "Reports" at bounding box center [250, 17] width 28 height 10
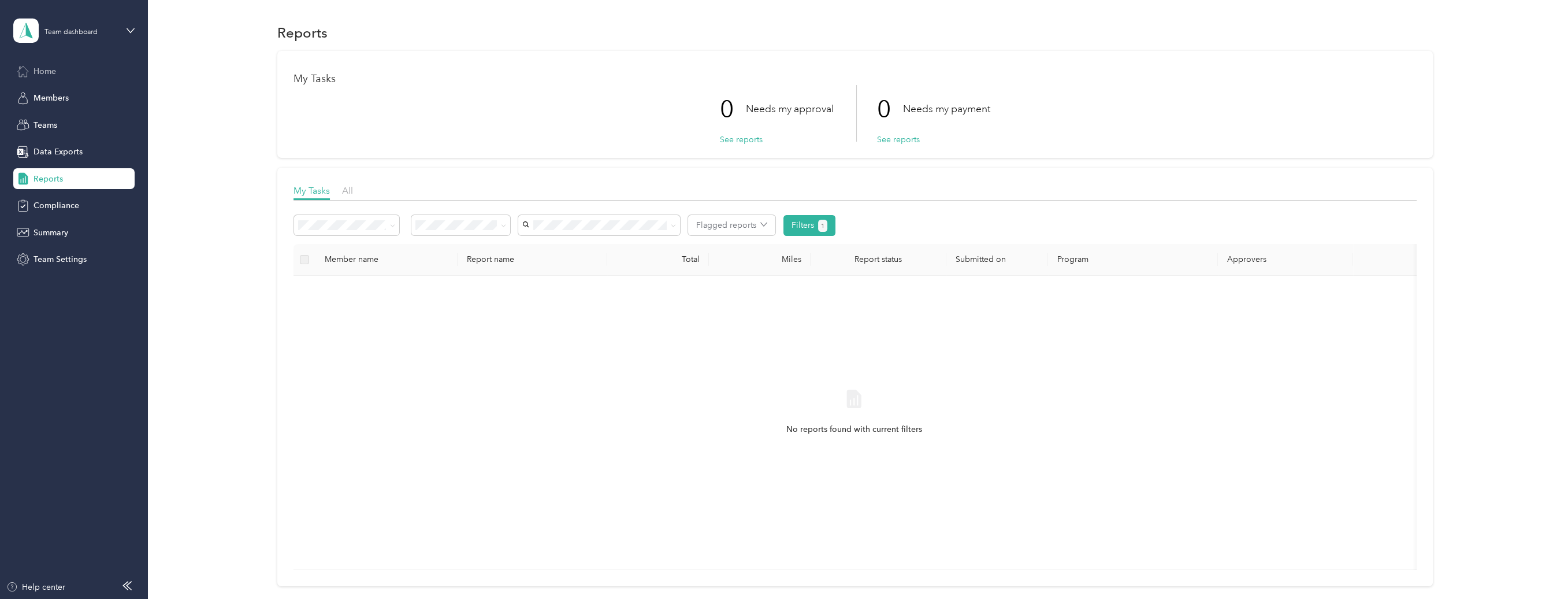
click at [47, 71] on span "Home" at bounding box center [44, 71] width 22 height 13
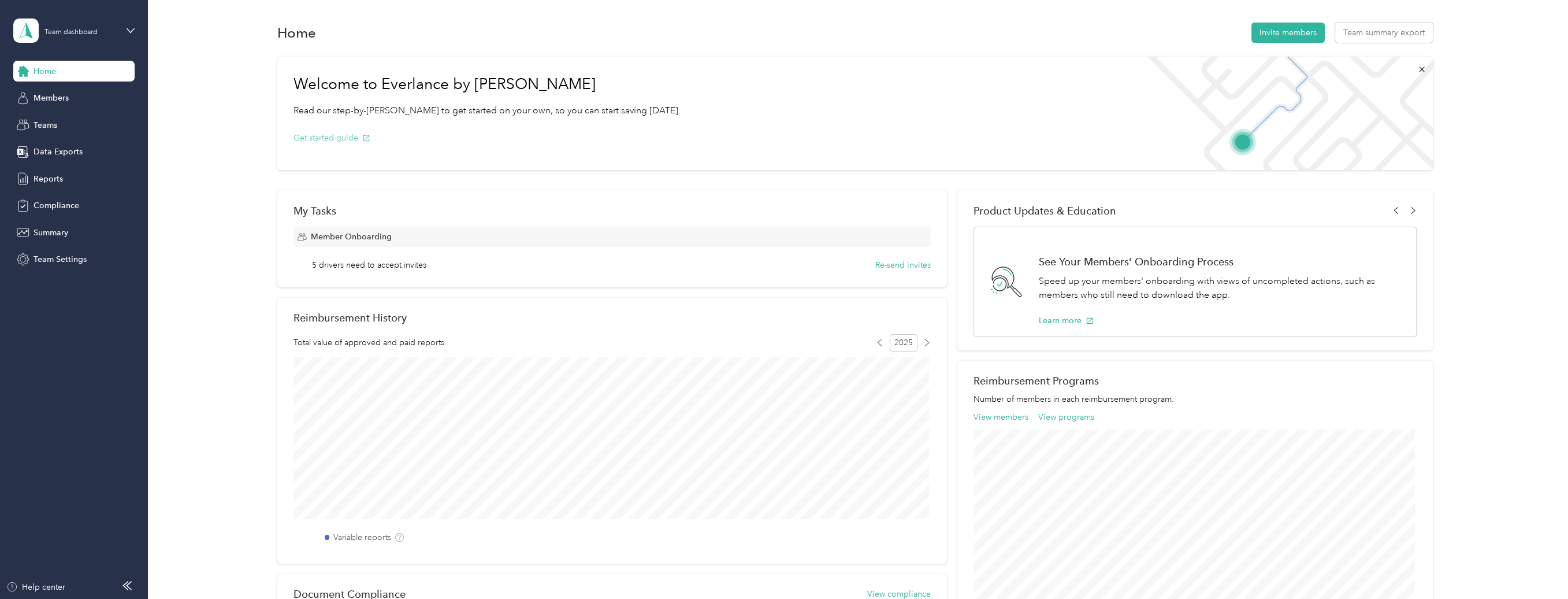
click at [329, 140] on button "Get started guide" at bounding box center [331, 137] width 76 height 13
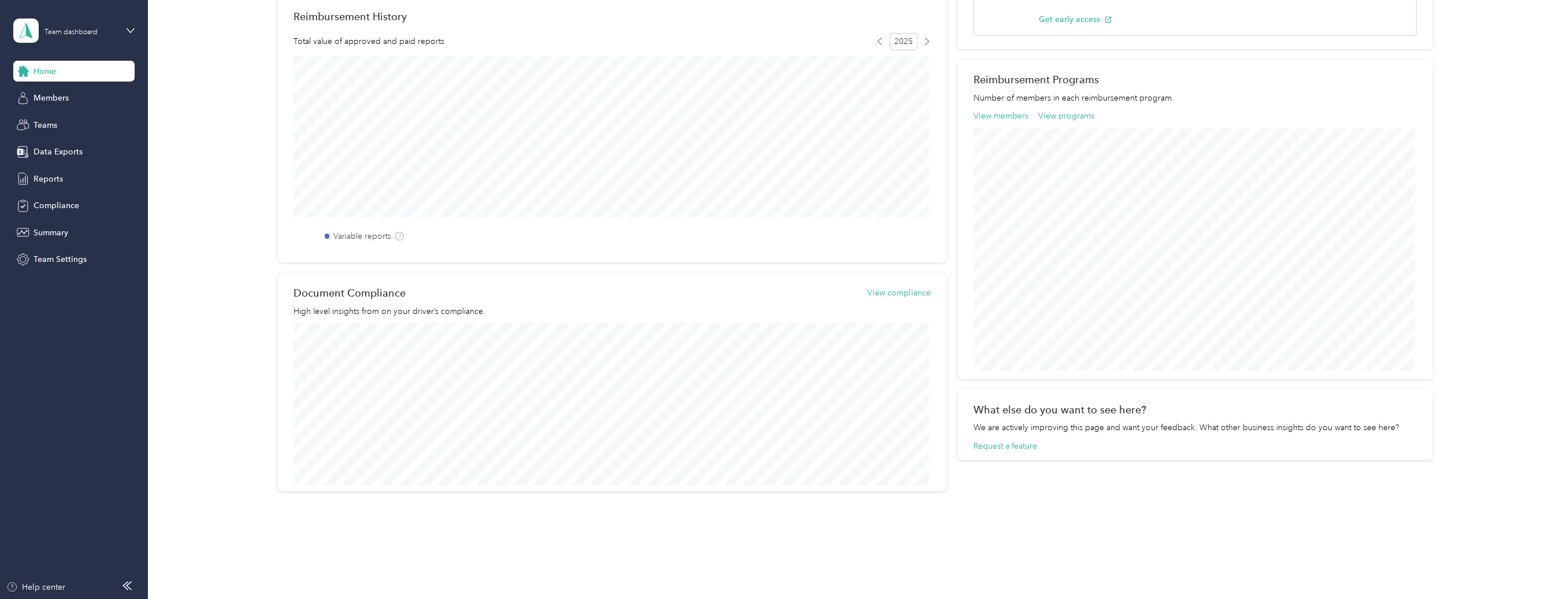
scroll to position [313, 0]
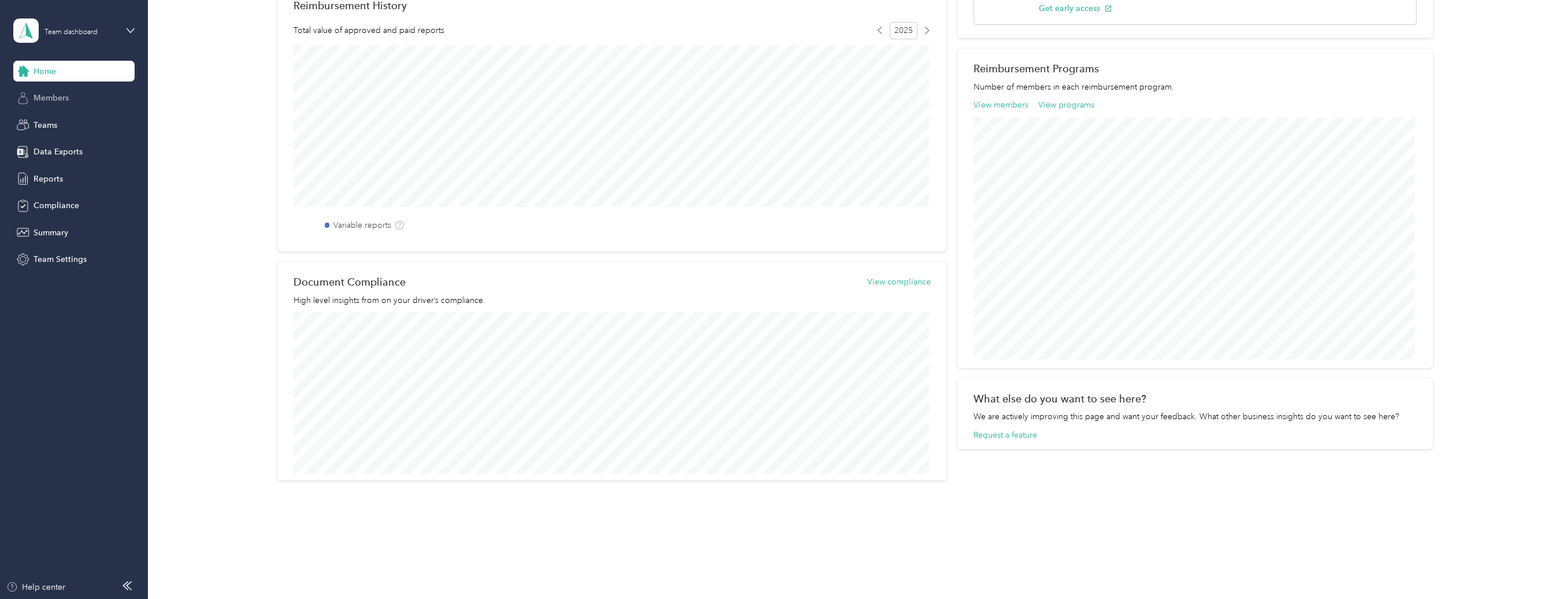
click at [54, 95] on span "Members" at bounding box center [51, 98] width 35 height 13
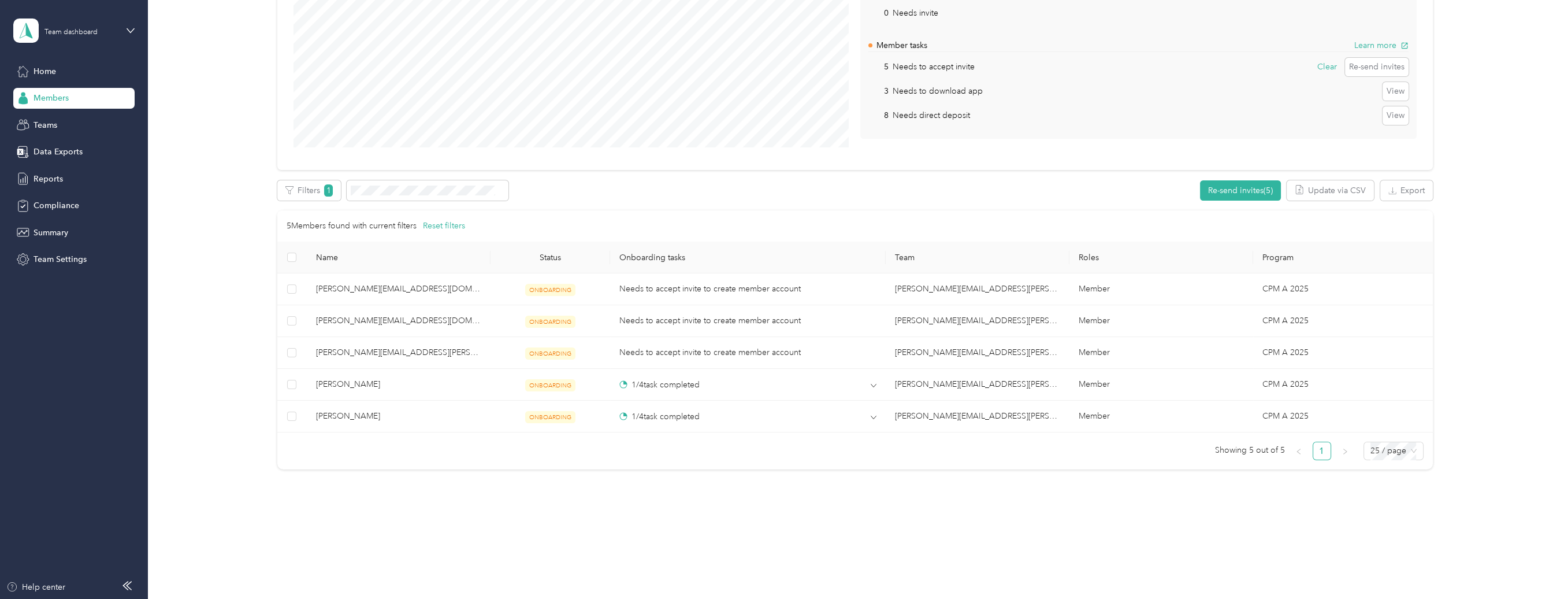
scroll to position [165, 0]
click at [53, 123] on span "Teams" at bounding box center [45, 125] width 23 height 13
